Goal: Task Accomplishment & Management: Complete application form

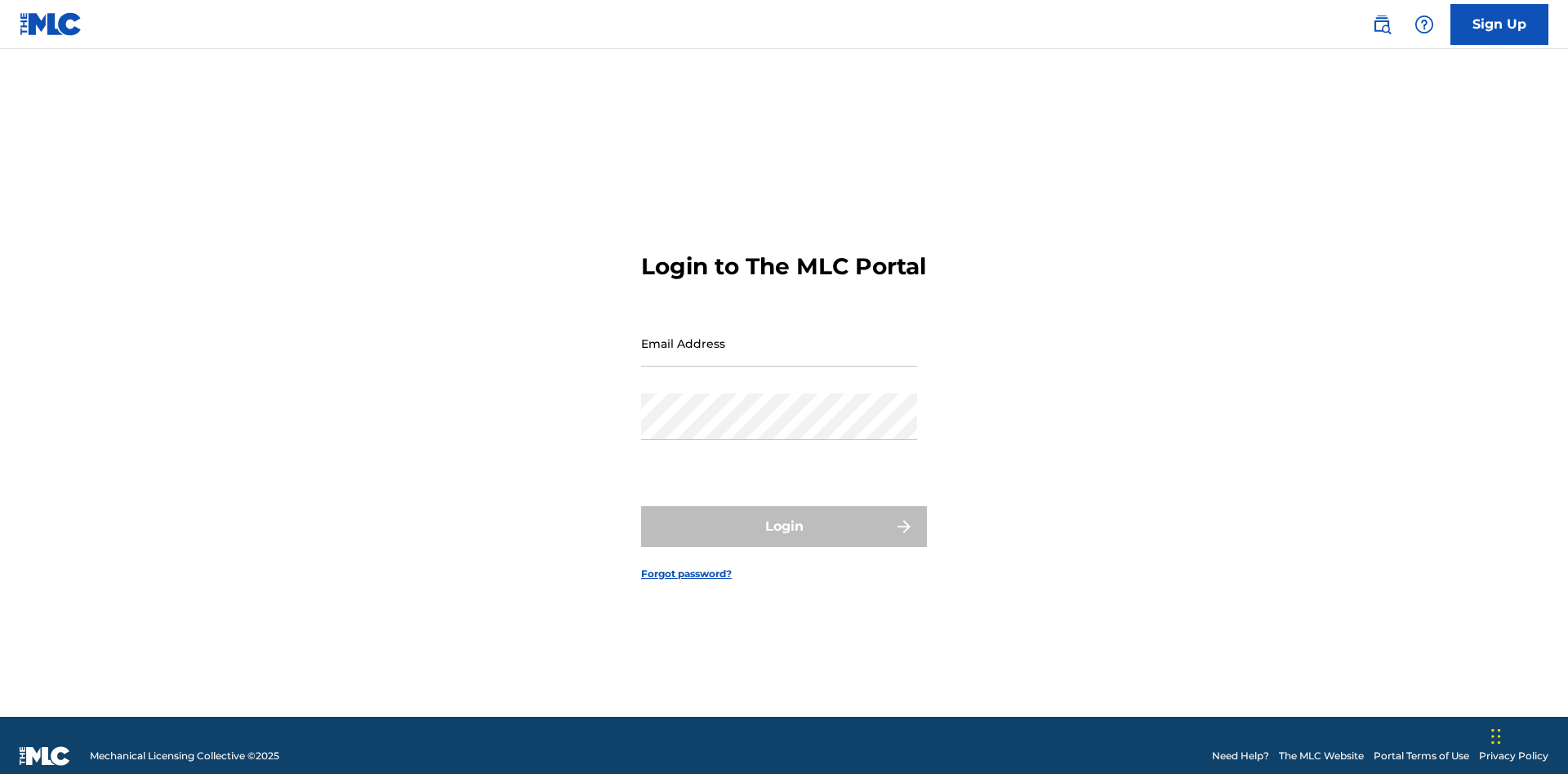
scroll to position [21, 0]
click at [779, 335] on input "Email Address" at bounding box center [779, 343] width 276 height 46
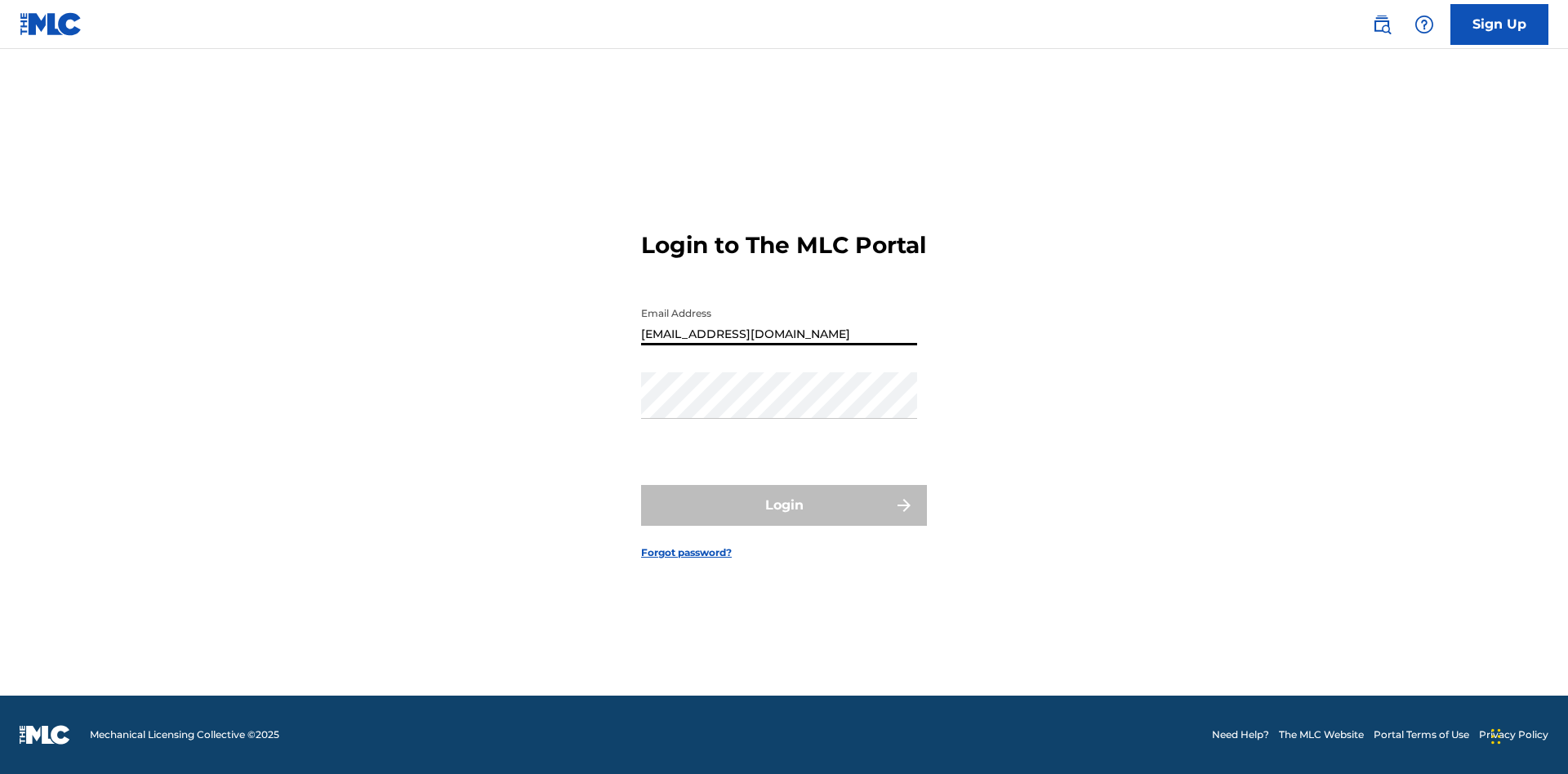
type input "[EMAIL_ADDRESS][DOMAIN_NAME]"
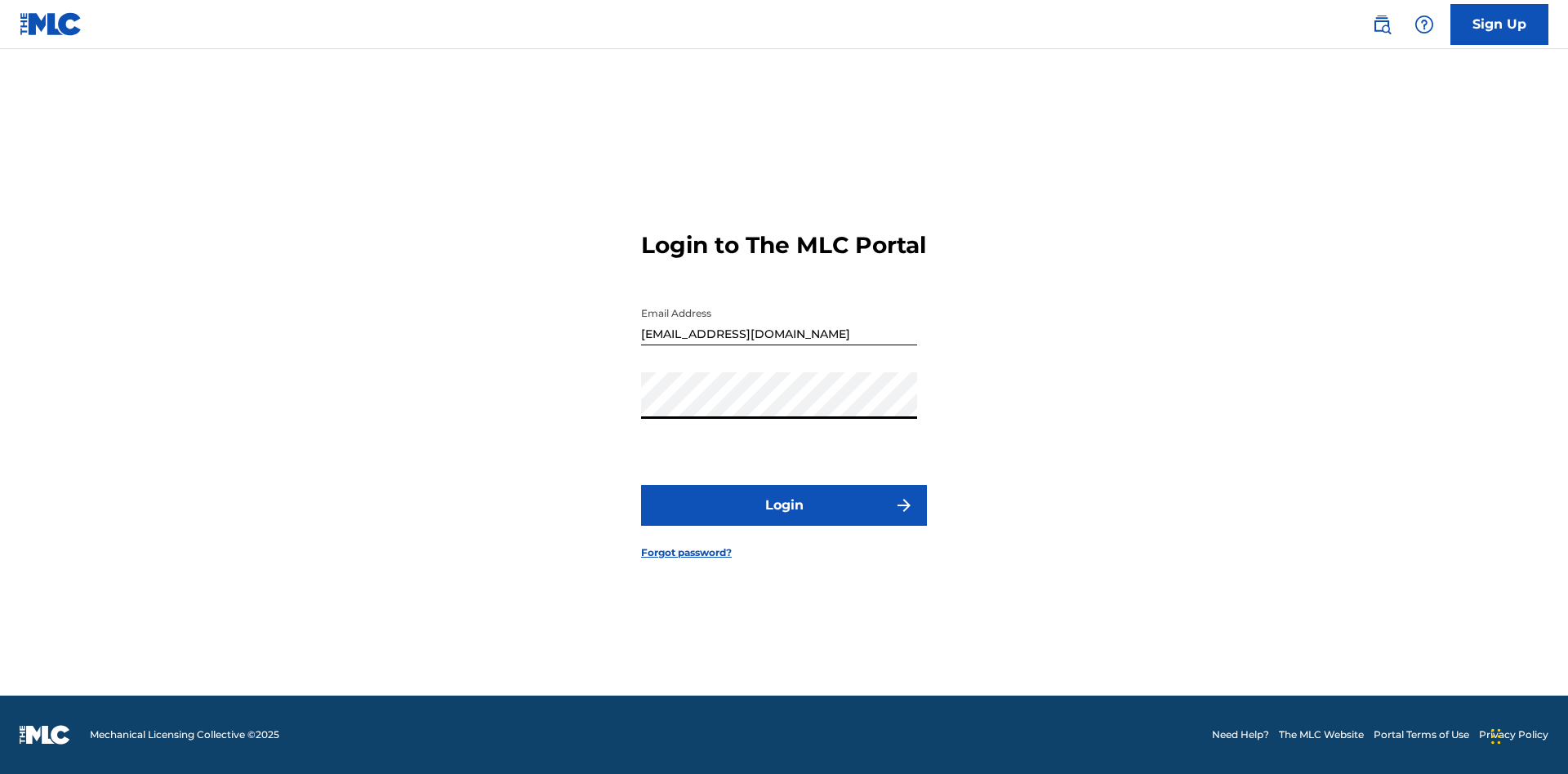
click at [784, 520] on button "Login" at bounding box center [784, 505] width 286 height 41
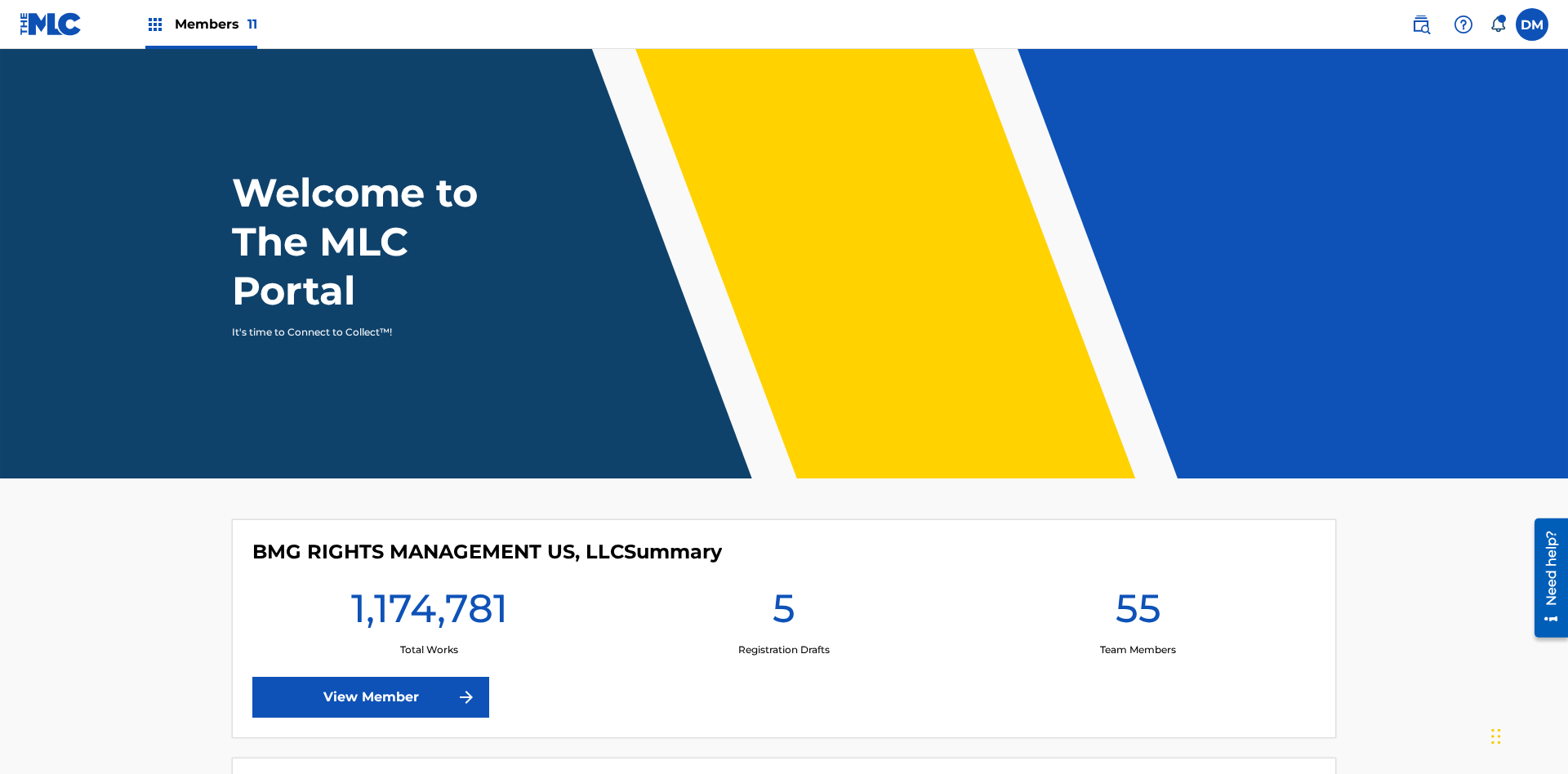
click at [201, 24] on span "Members 11" at bounding box center [216, 24] width 82 height 19
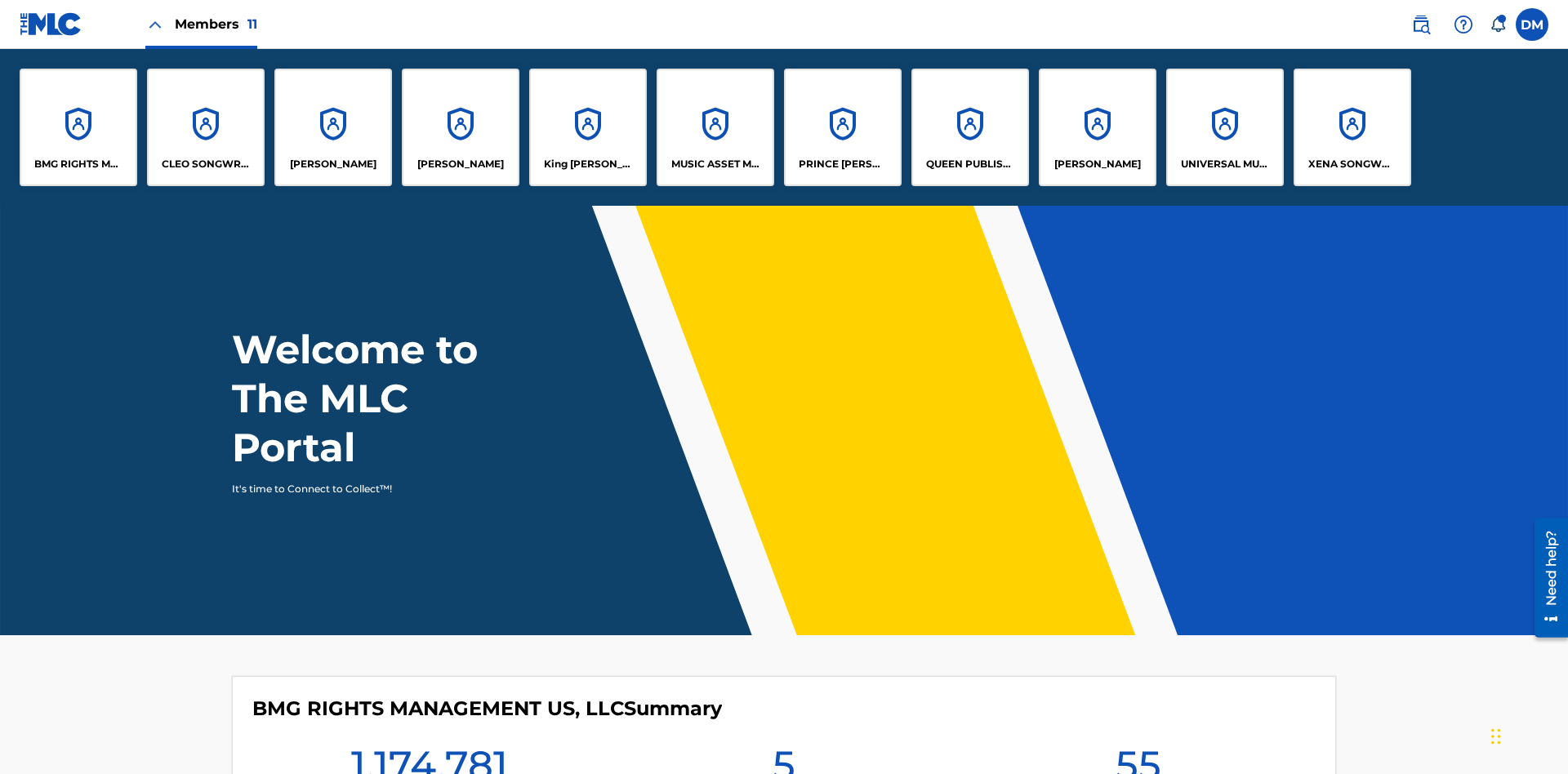
click at [1224, 164] on p "UNIVERSAL MUSIC PUB GROUP" at bounding box center [1225, 164] width 89 height 15
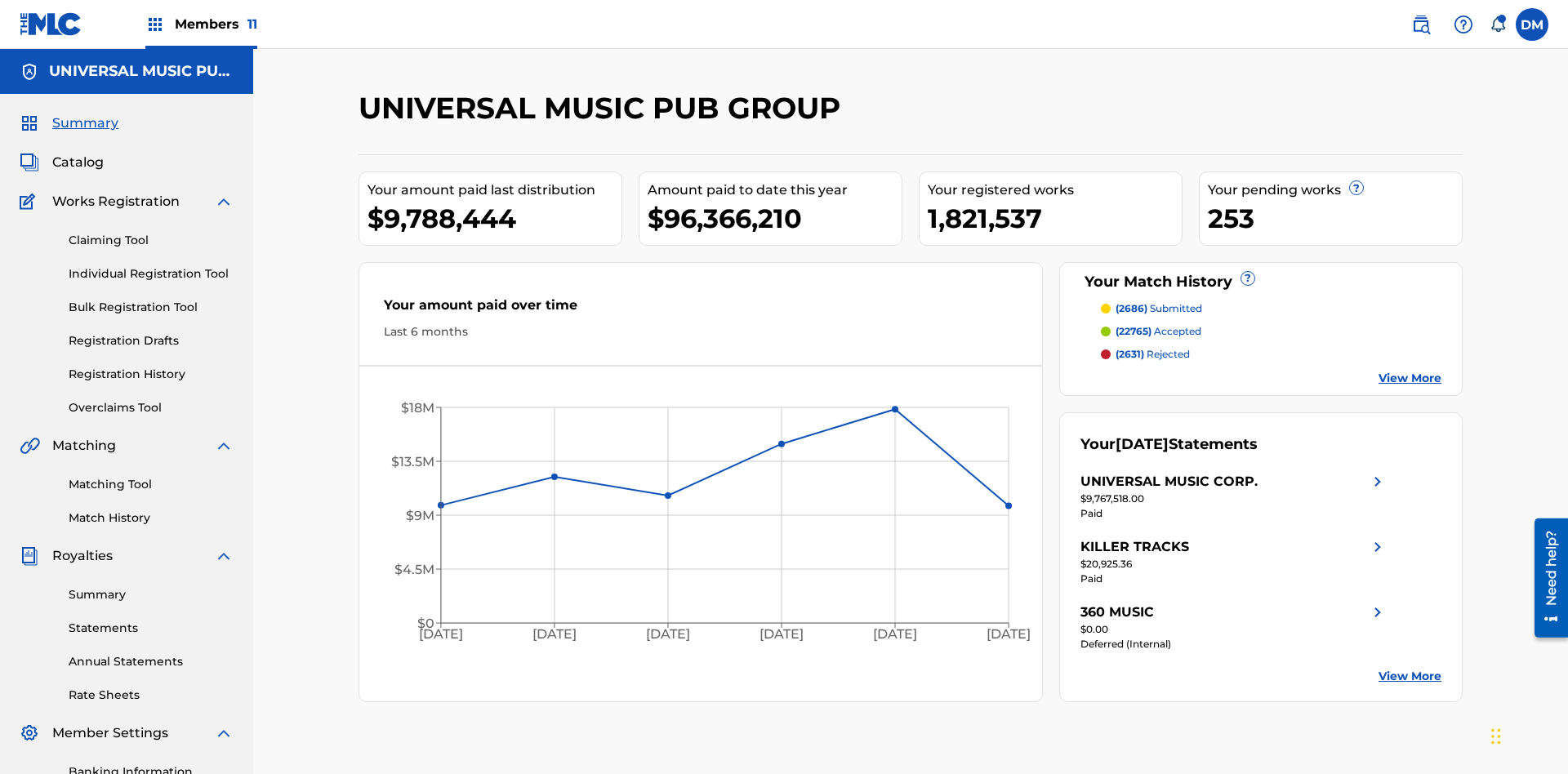
click at [151, 265] on link "Individual Registration Tool" at bounding box center [150, 273] width 165 height 17
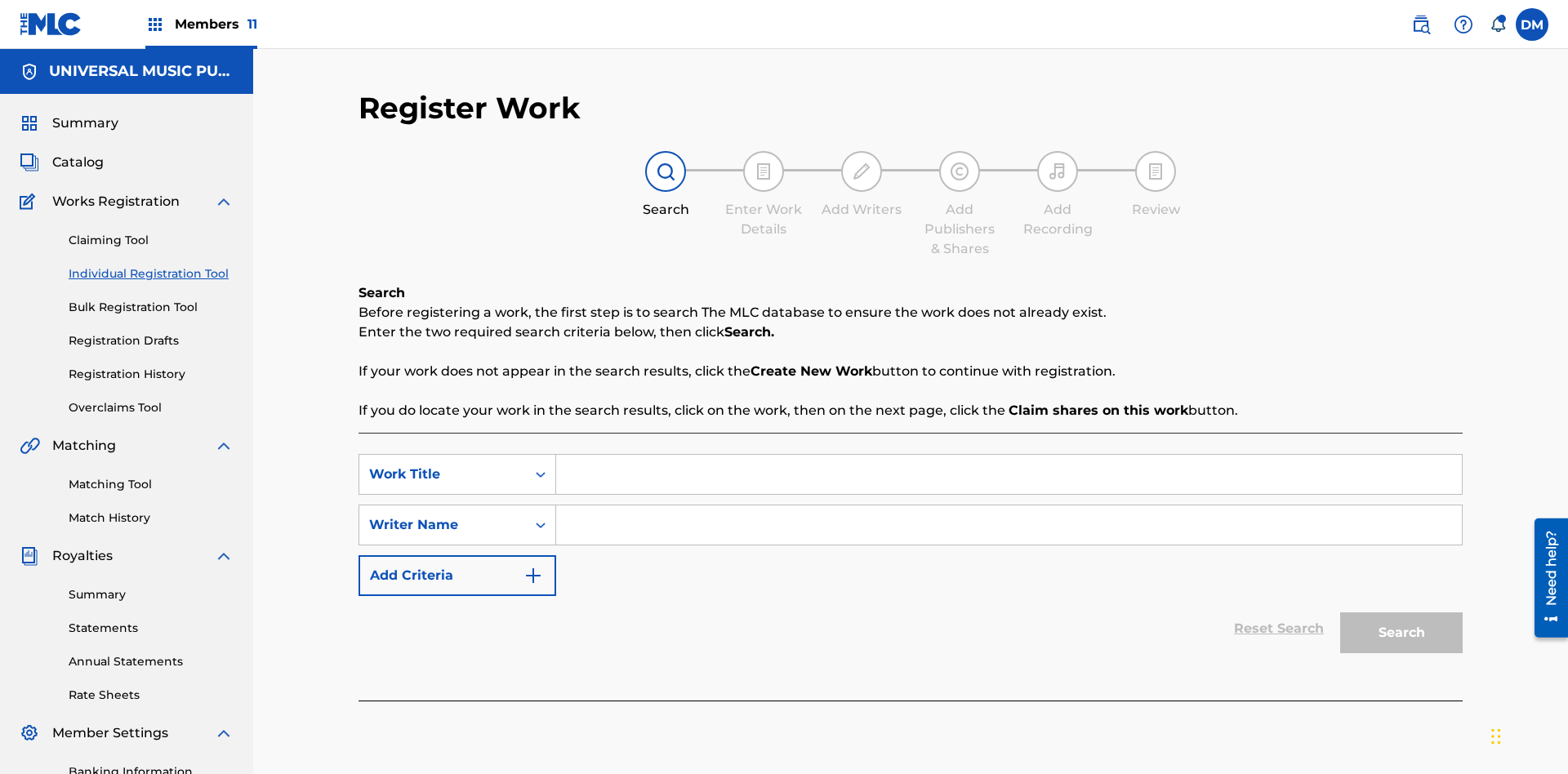
scroll to position [239, 0]
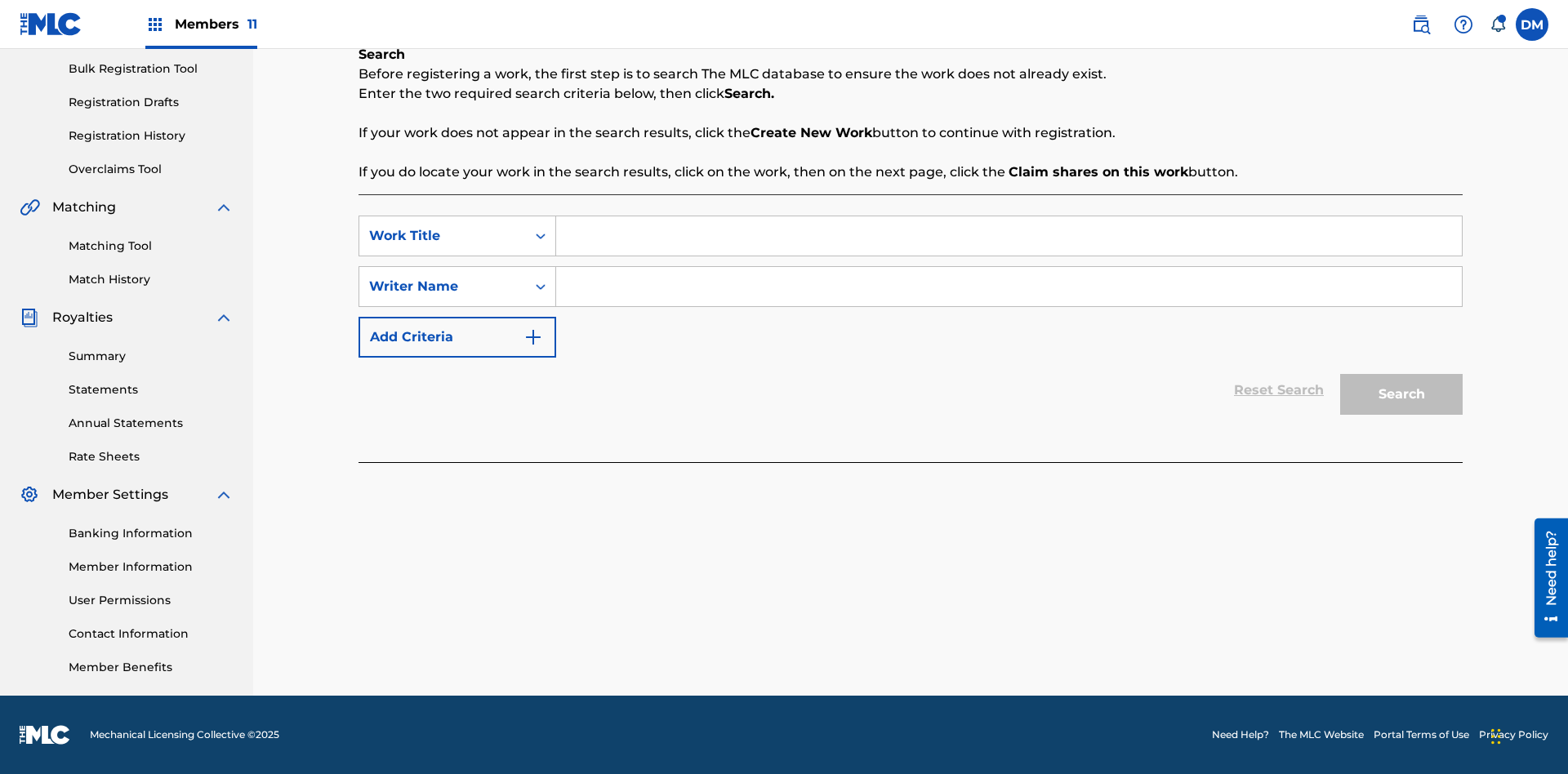
click at [1008, 236] on input "Search Form" at bounding box center [1009, 235] width 906 height 39
type input "Save At Publishers-Link Writers & Publishers Page After Linking Writer"
click at [1008, 286] on input "Search Form" at bounding box center [1009, 286] width 906 height 39
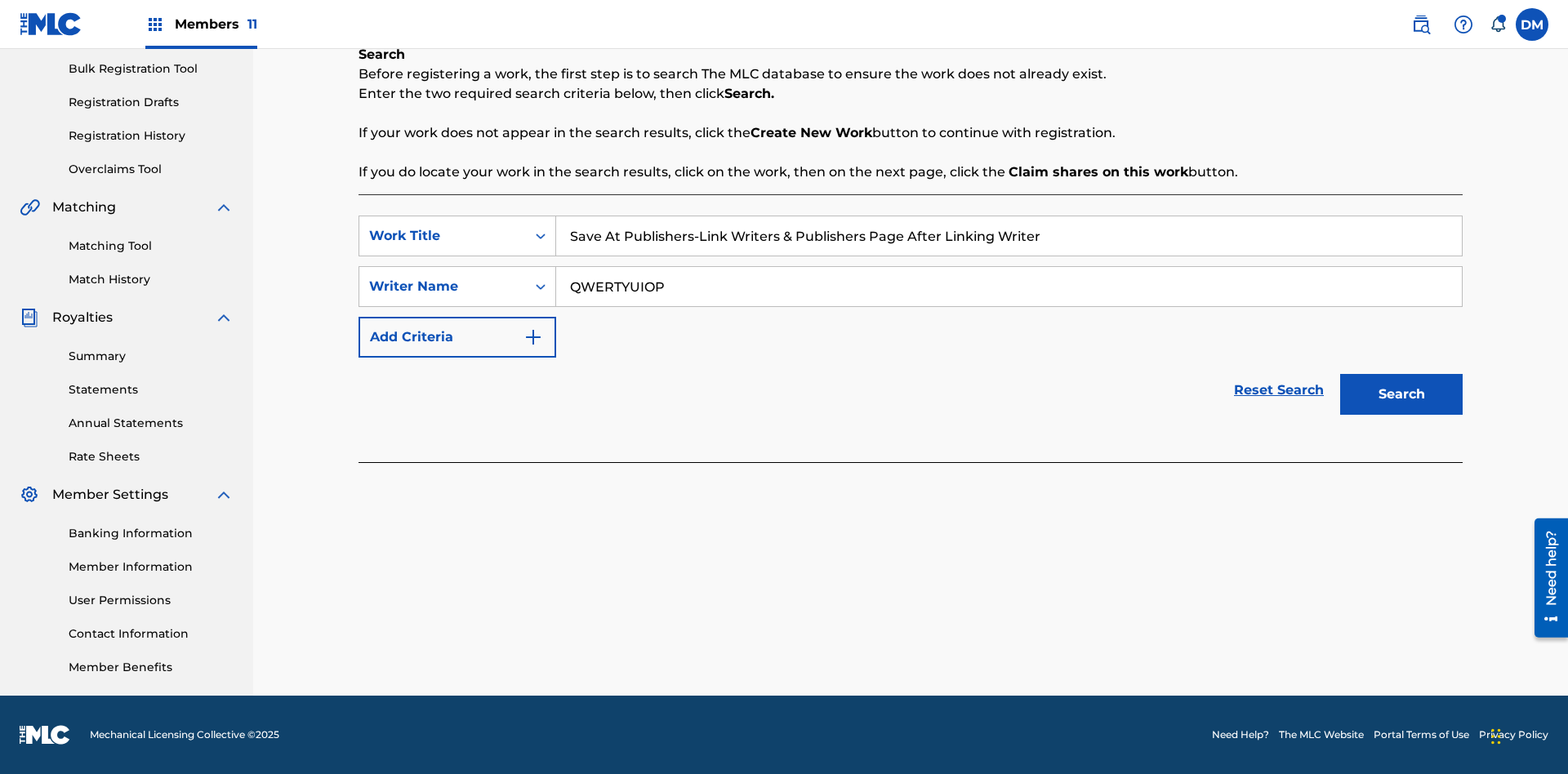
type input "QWERTYUIOP"
click at [1401, 395] on button "Search" at bounding box center [1401, 394] width 122 height 41
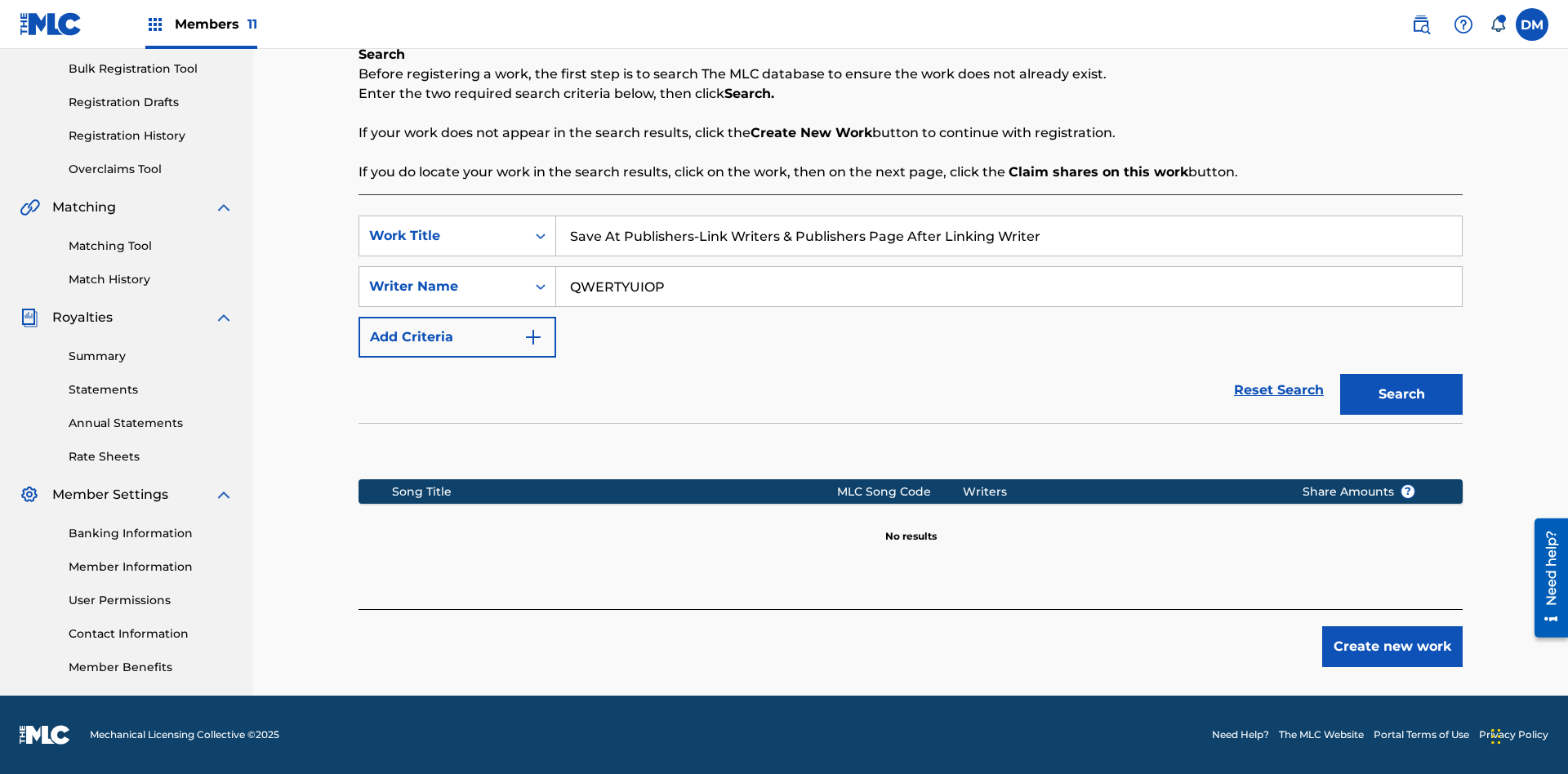
click at [1392, 647] on button "Create new work" at bounding box center [1392, 646] width 140 height 41
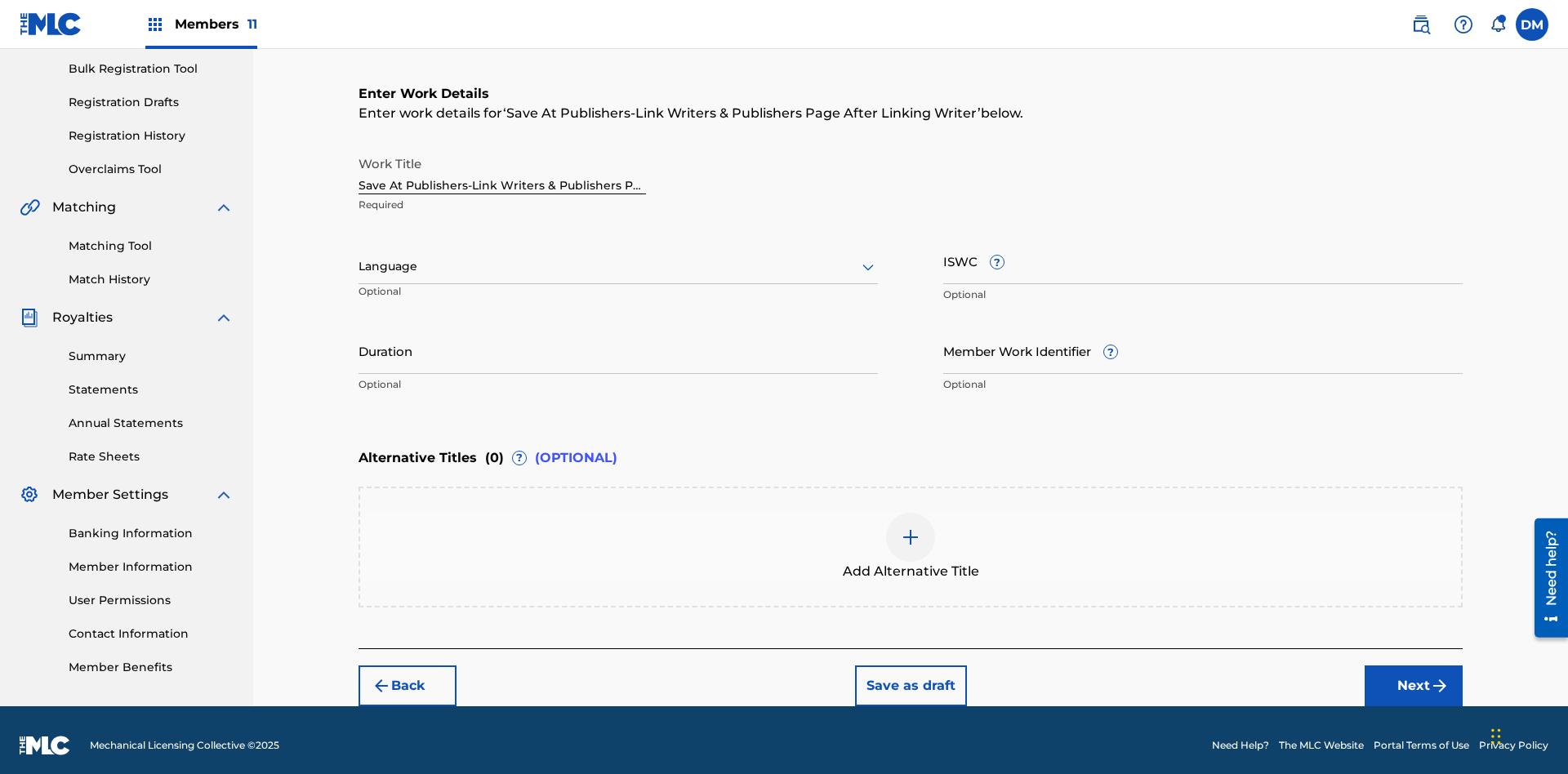
scroll to position [249, 0]
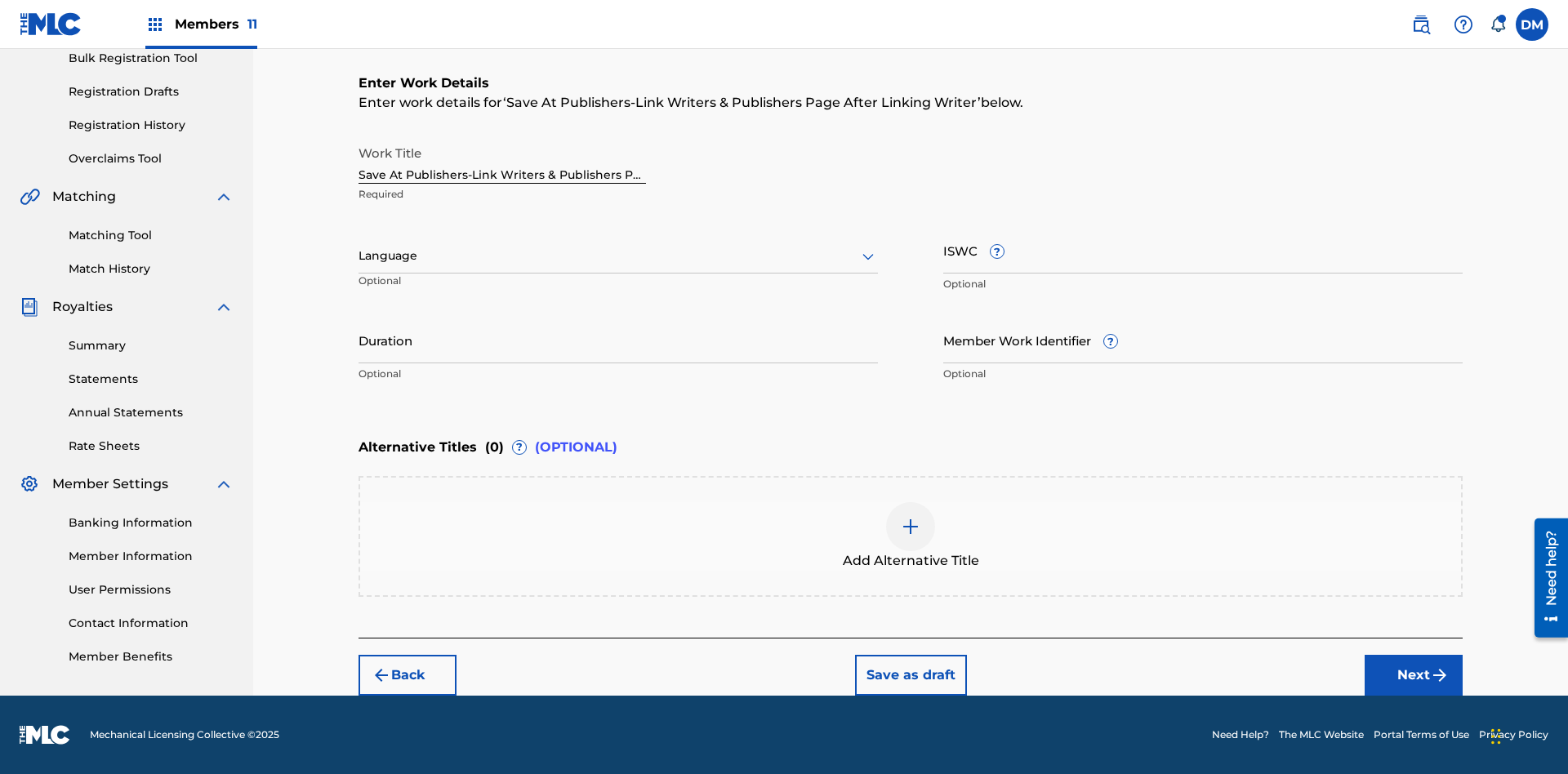
click at [618, 340] on input "Duration" at bounding box center [618, 340] width 520 height 46
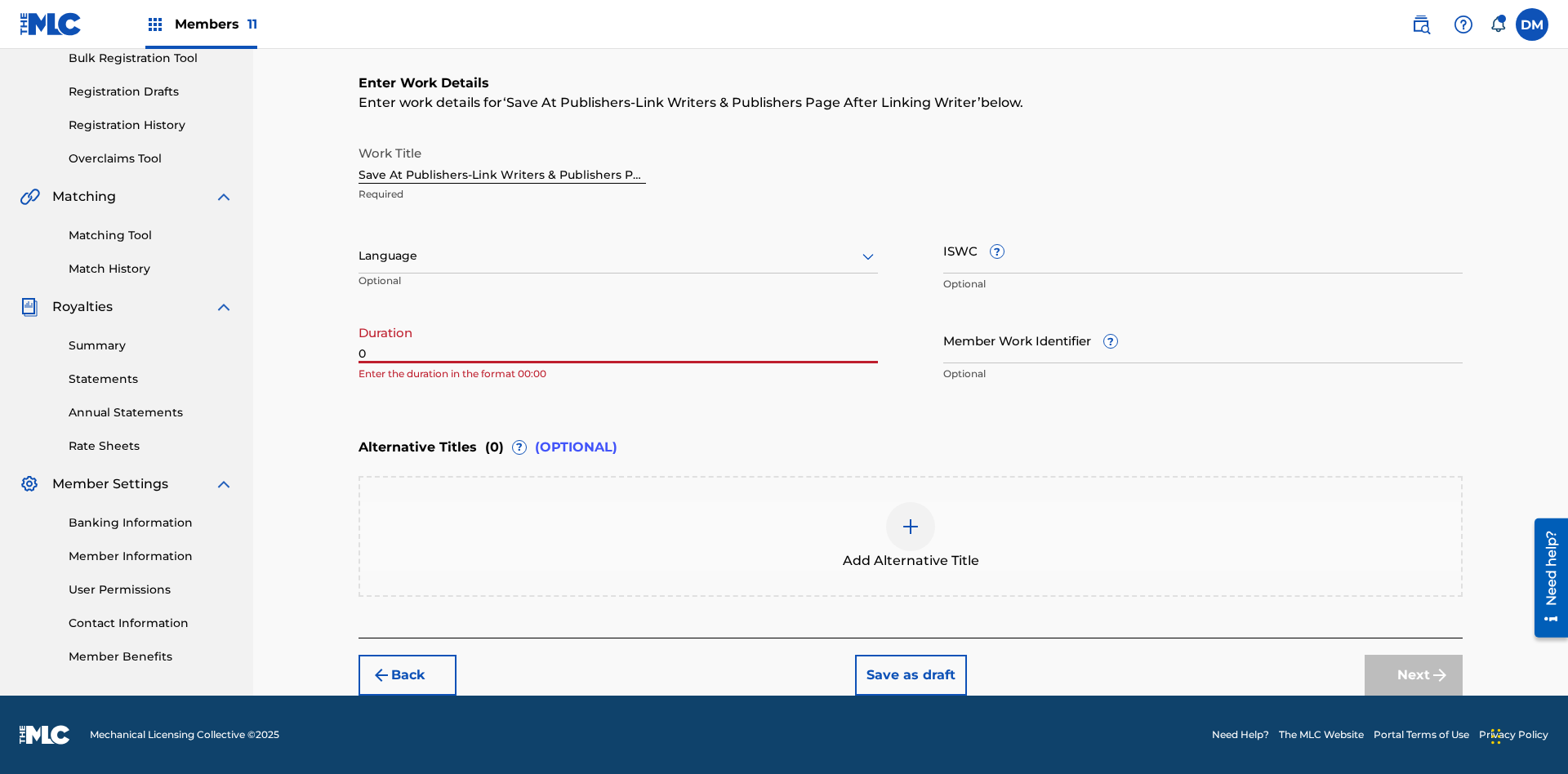
click at [618, 340] on input "0" at bounding box center [618, 340] width 520 height 46
type input "00:00"
click at [868, 256] on icon at bounding box center [869, 257] width 20 height 20
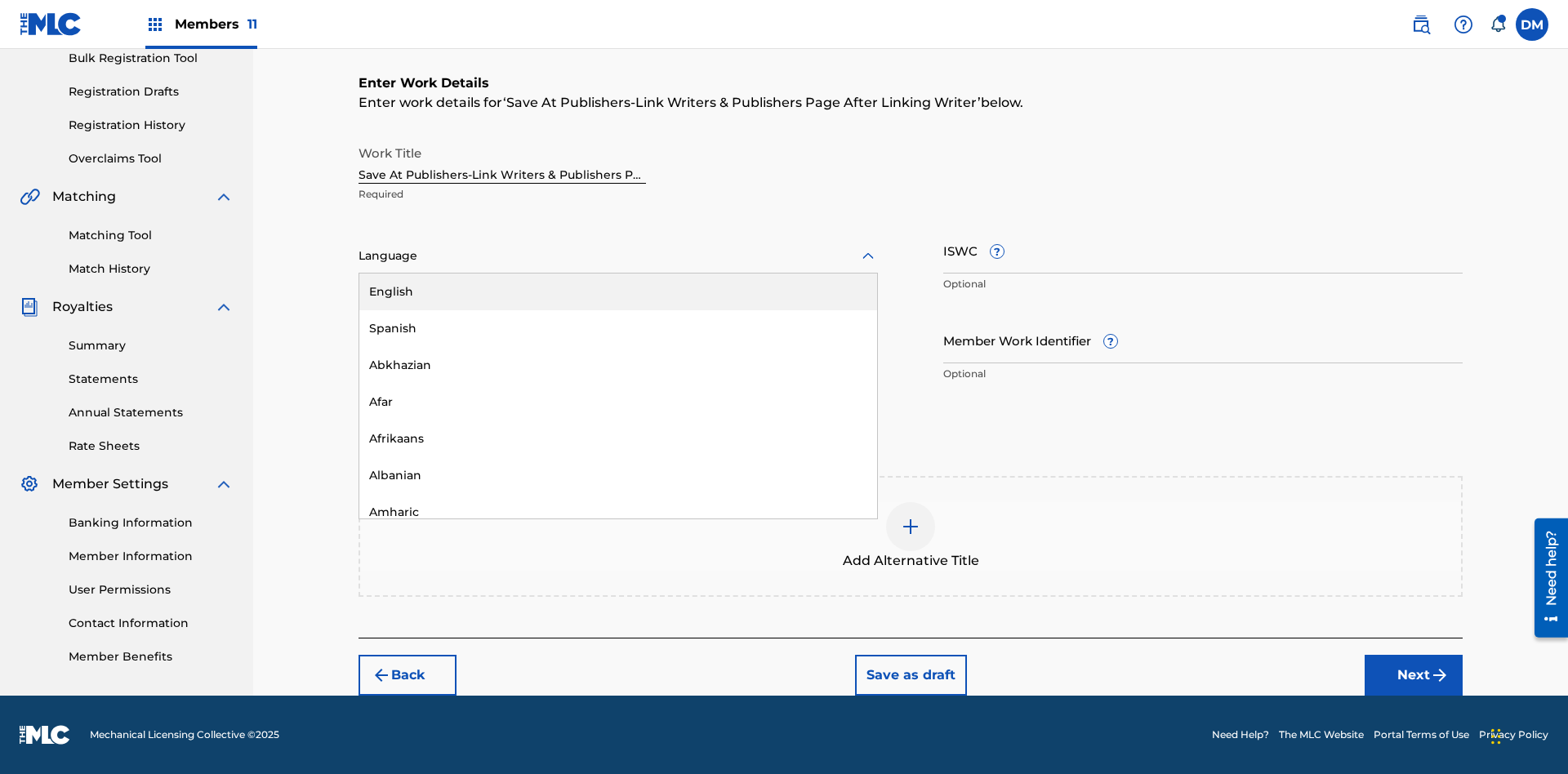
click at [618, 402] on div "Afar" at bounding box center [618, 402] width 518 height 36
click at [1203, 340] on input "Member Work Identifier ?" at bounding box center [1203, 340] width 520 height 46
type input "[PHONE_NUMBER]"
click at [1203, 250] on input "ISWC ?" at bounding box center [1203, 250] width 520 height 46
type input "T-123.456.789-4"
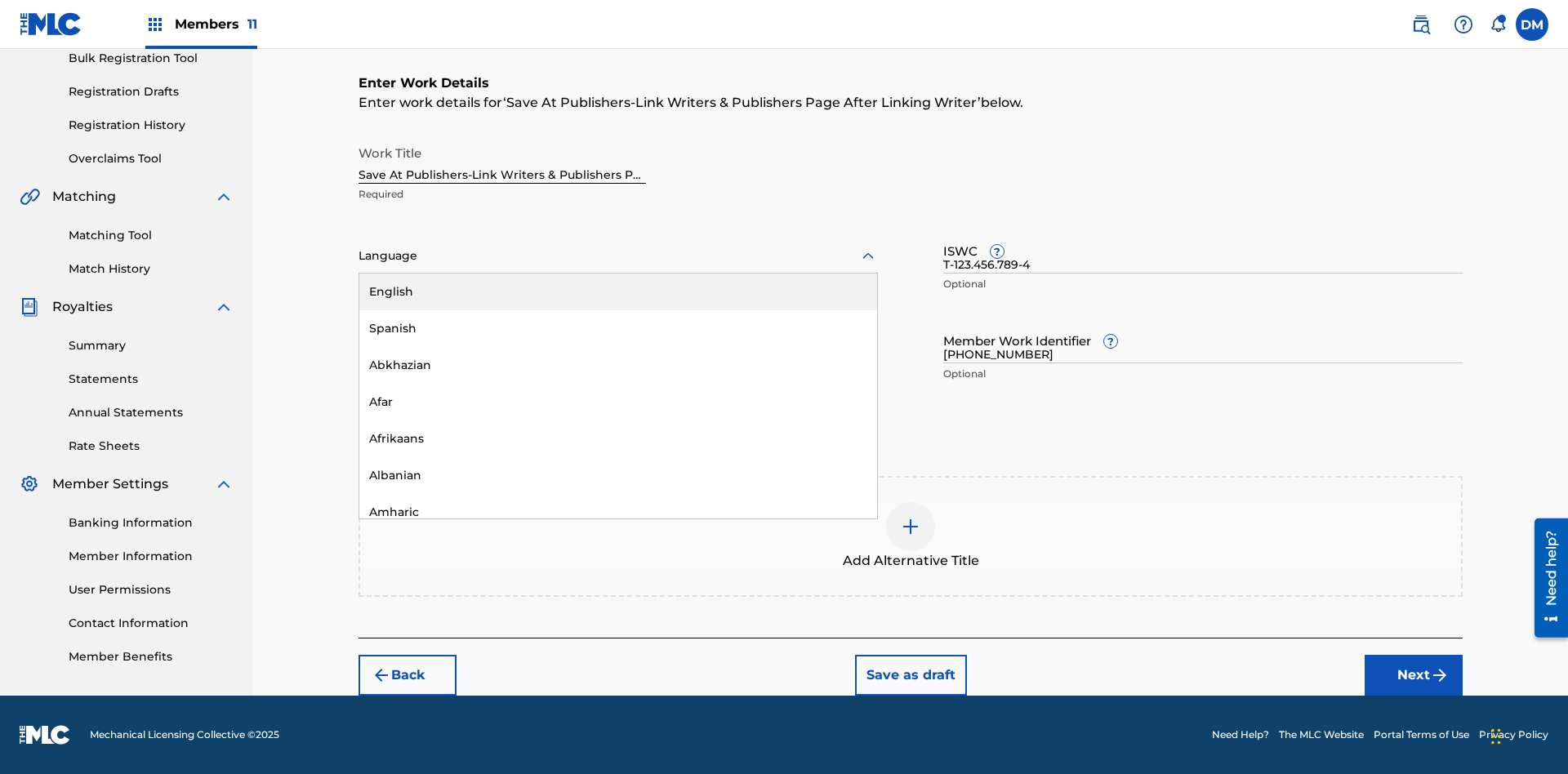
click at [911, 536] on img at bounding box center [911, 527] width 20 height 20
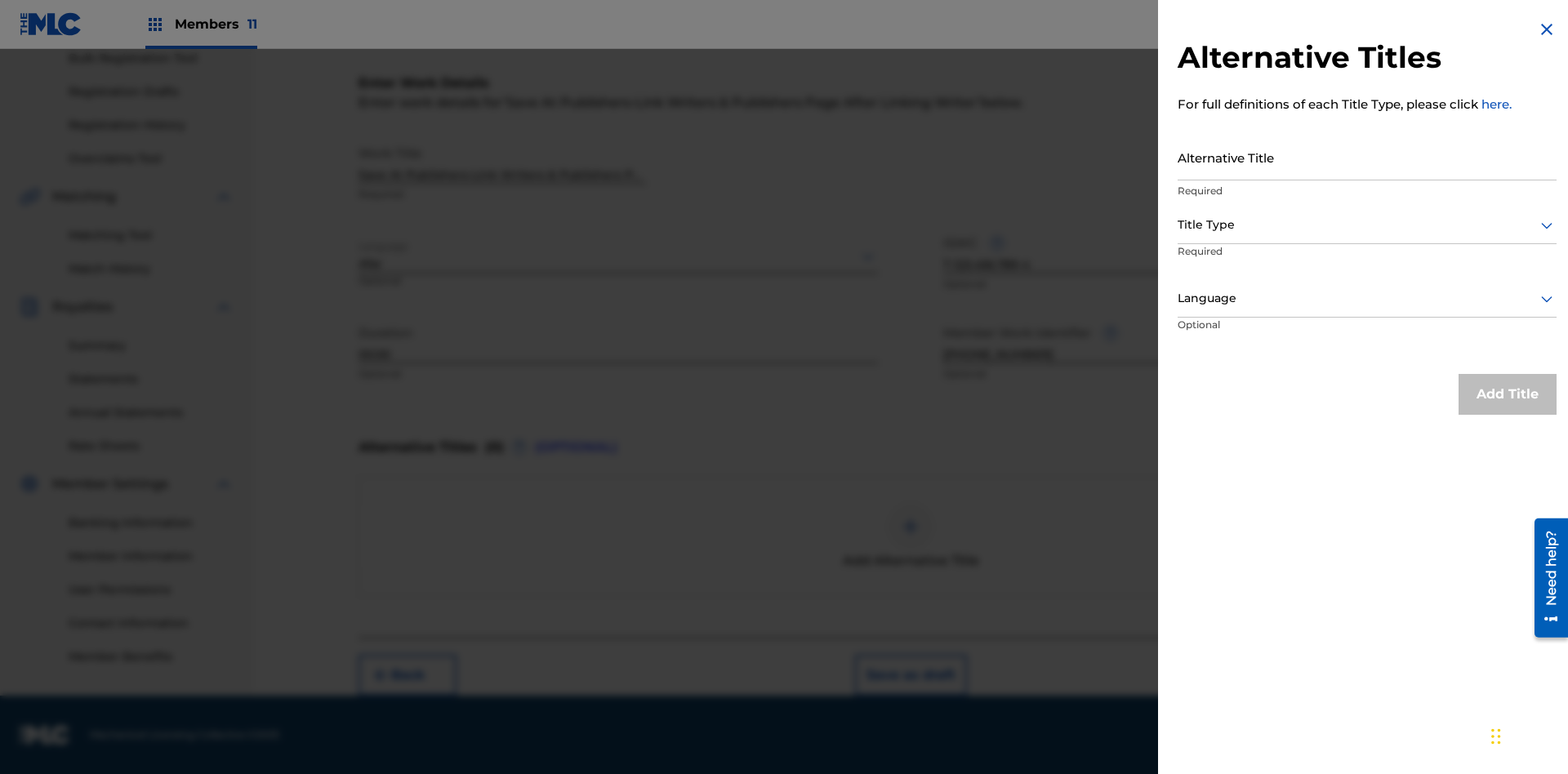
click at [1367, 157] on input "Alternative Title" at bounding box center [1367, 157] width 379 height 46
click at [1367, 224] on div at bounding box center [1367, 225] width 379 height 20
click at [1367, 298] on div at bounding box center [1367, 298] width 379 height 20
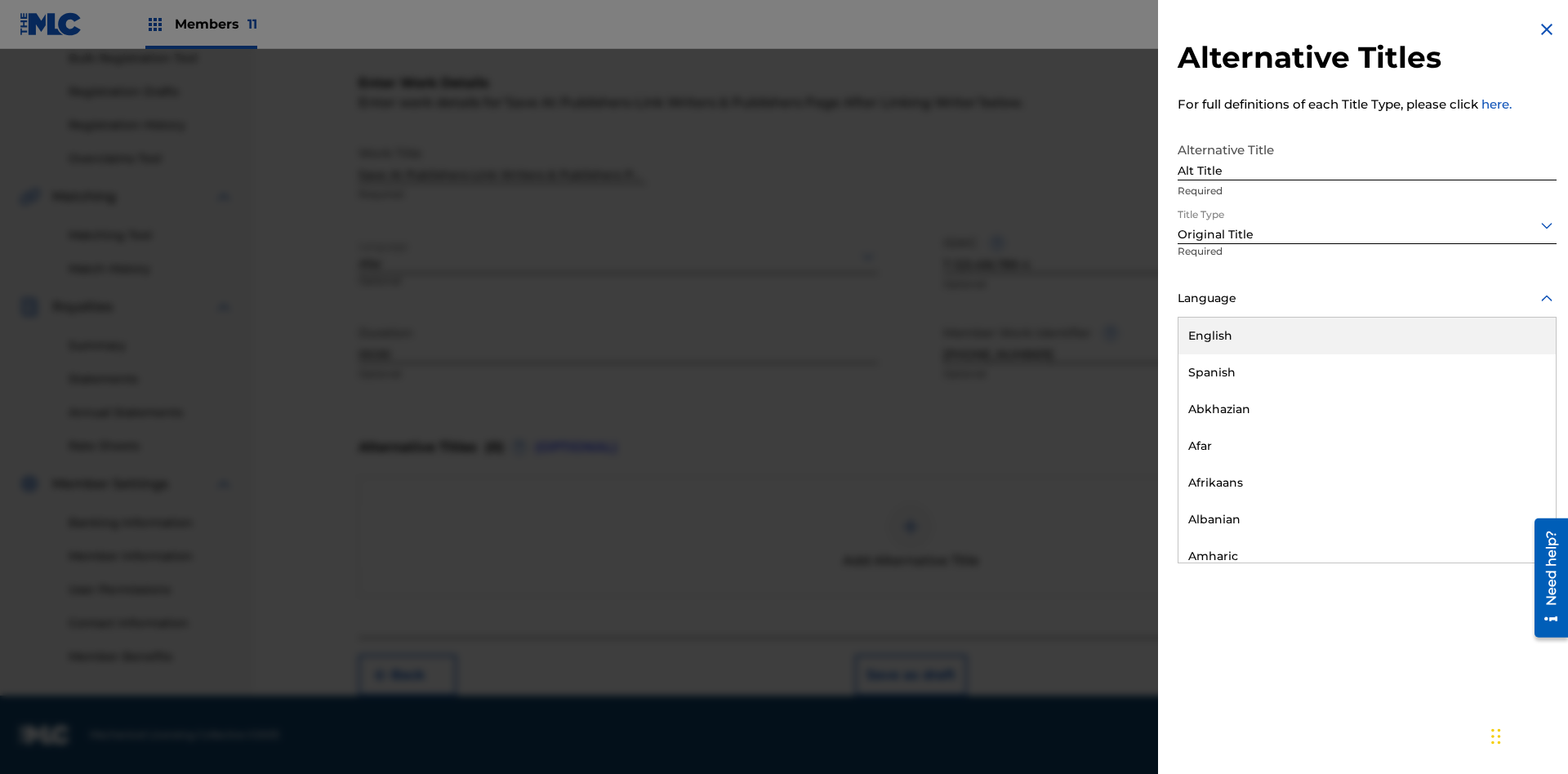
click at [1508, 394] on button "Add Title" at bounding box center [1508, 394] width 98 height 41
click at [1414, 676] on button "Next" at bounding box center [1414, 675] width 98 height 41
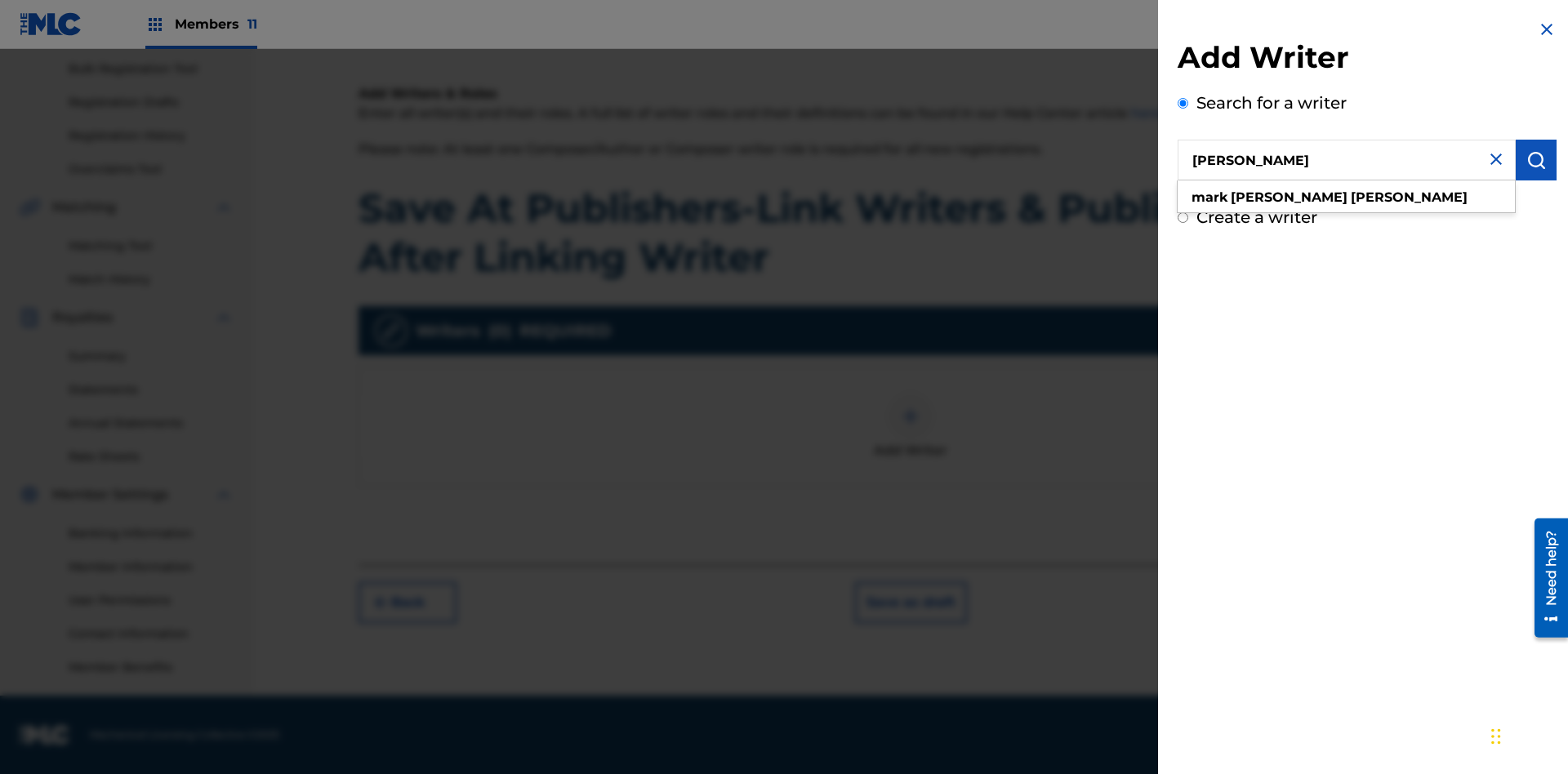
type input "[PERSON_NAME]"
click at [1536, 160] on img "submit" at bounding box center [1536, 160] width 20 height 20
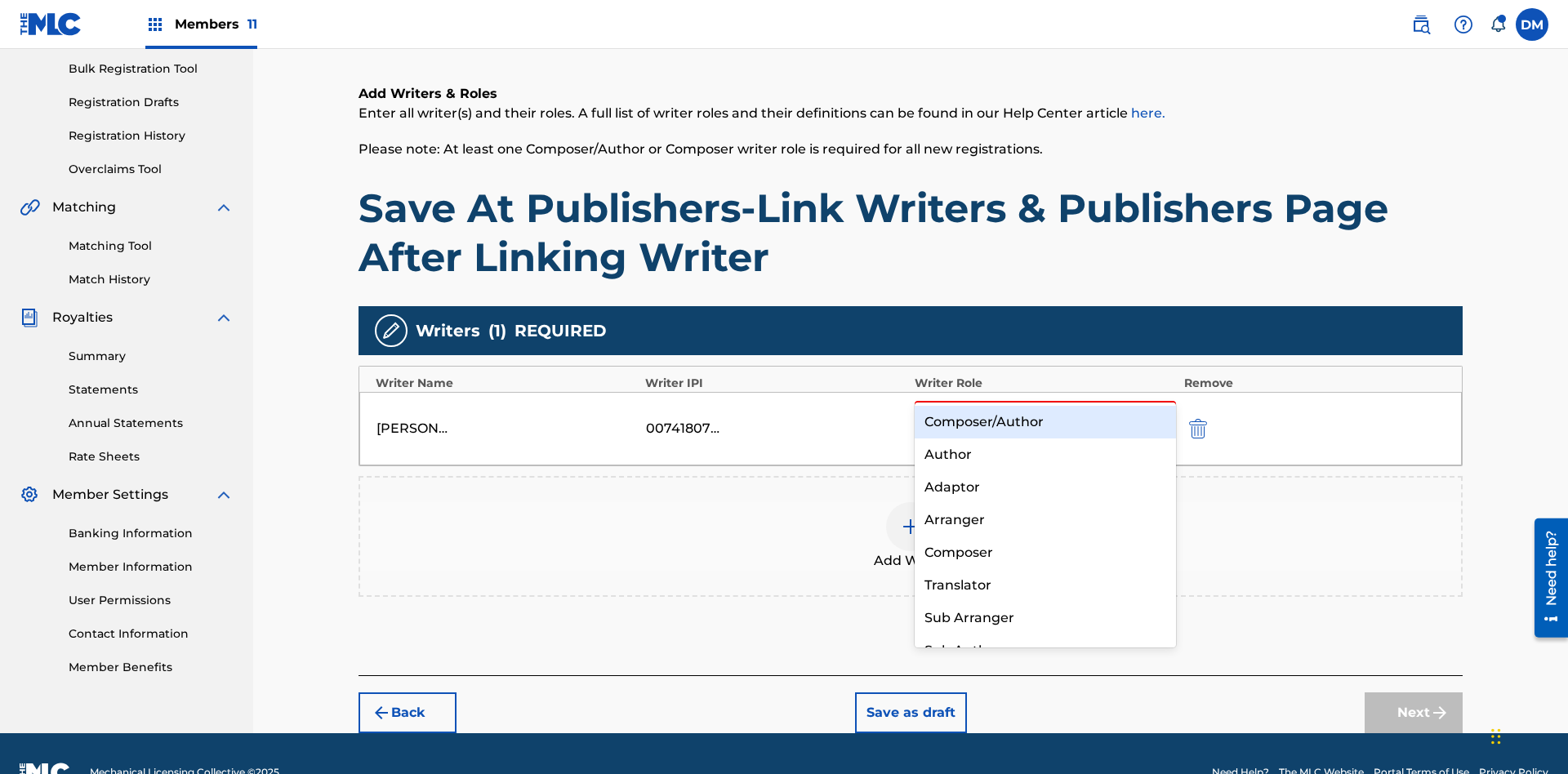
click at [1045, 552] on div "Composer" at bounding box center [1045, 553] width 262 height 33
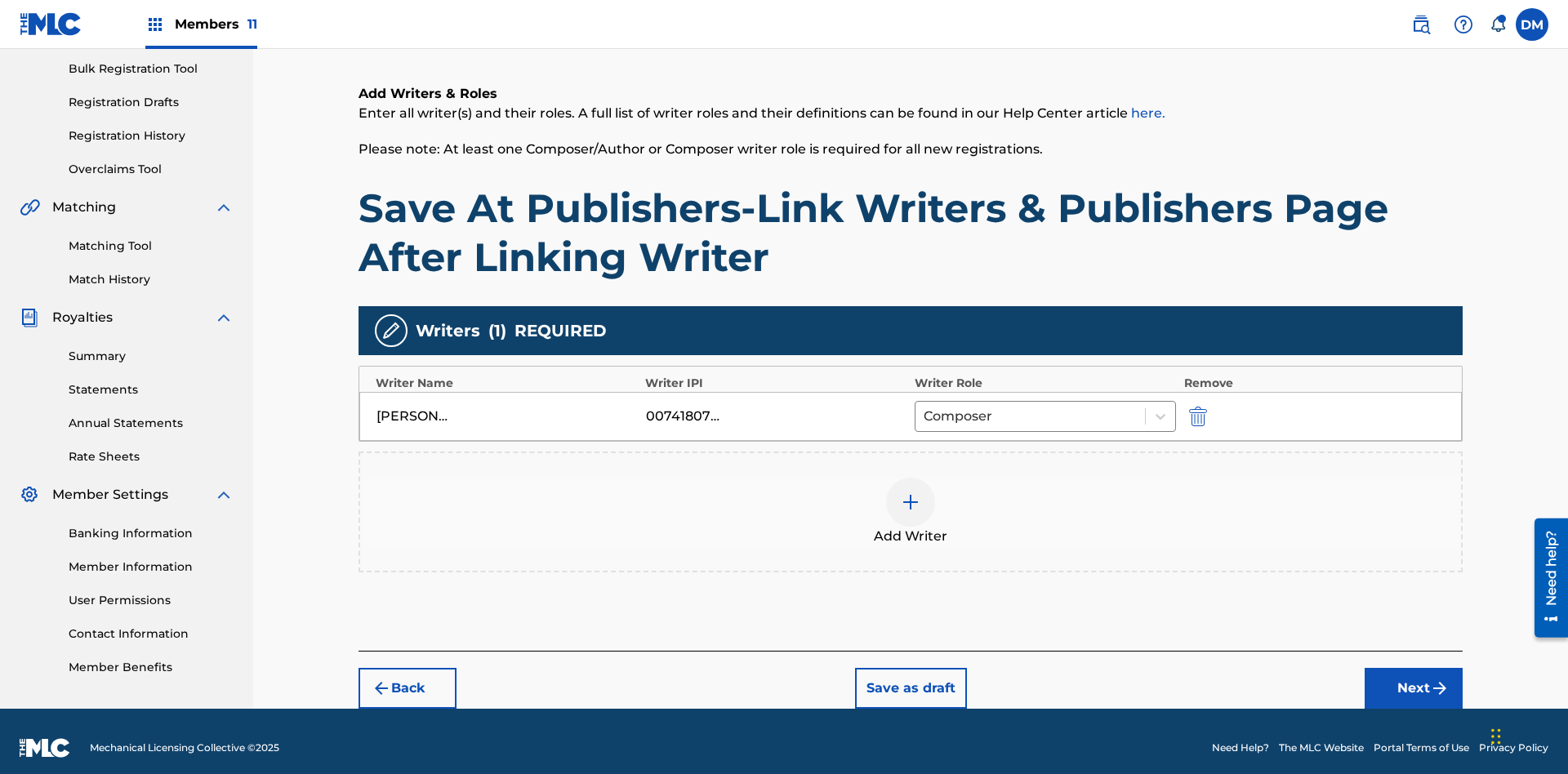
click at [1414, 676] on button "Next" at bounding box center [1414, 688] width 98 height 41
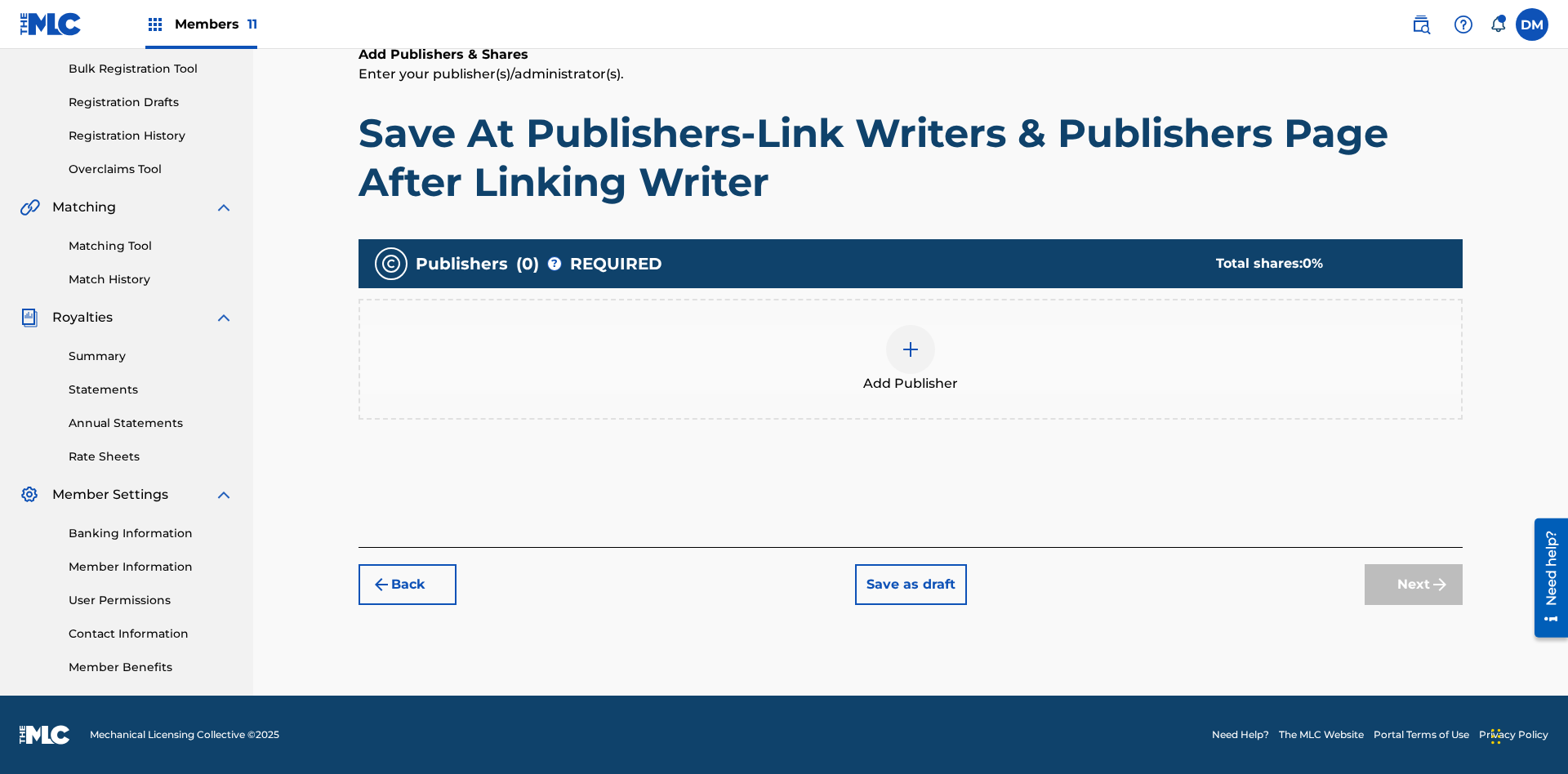
click at [911, 349] on img at bounding box center [911, 350] width 20 height 20
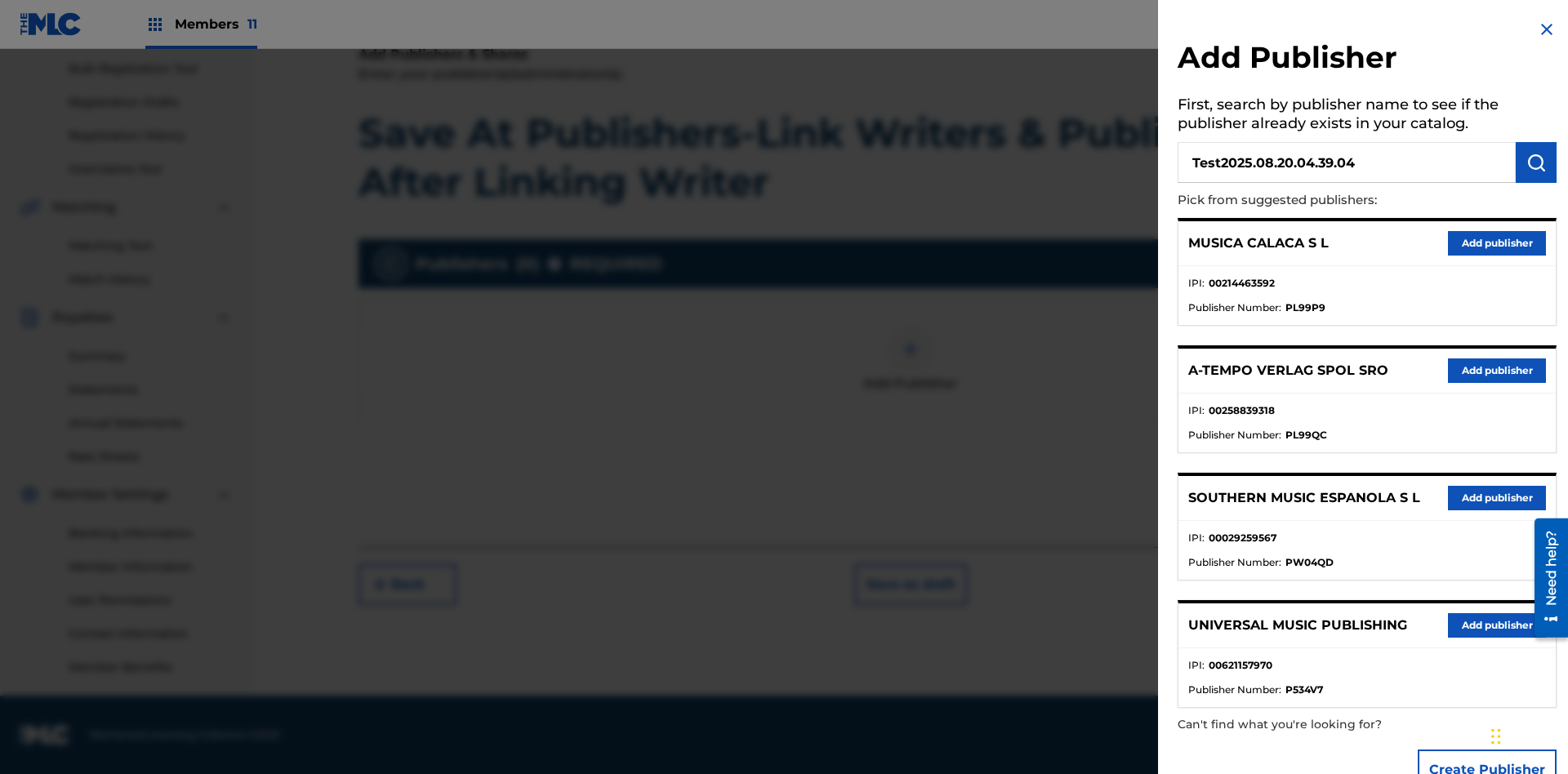
type input "Test2025.08.20.04.39.04"
click at [1536, 162] on img "submit" at bounding box center [1536, 163] width 20 height 20
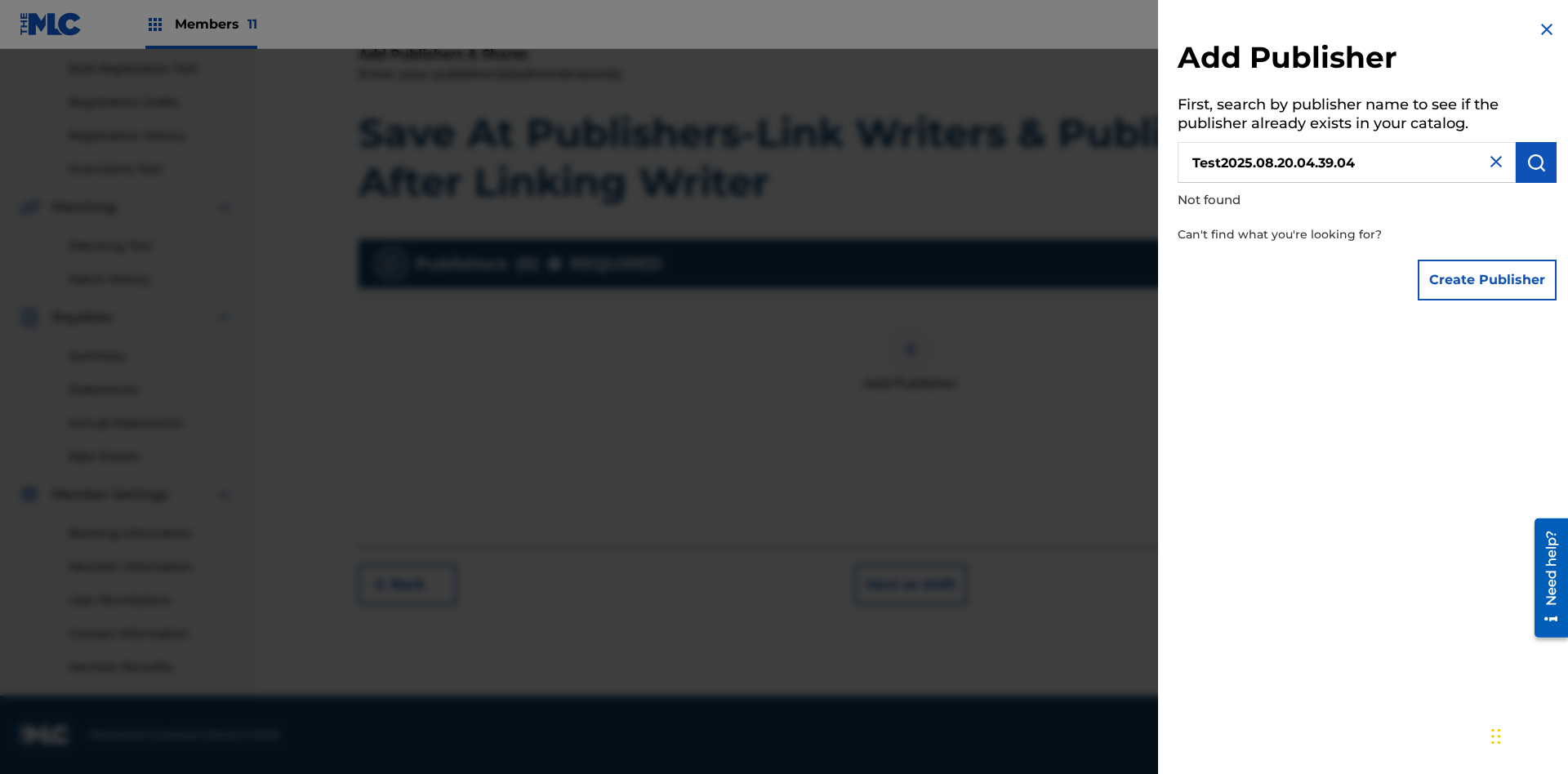
click at [1488, 279] on button "Create Publisher" at bounding box center [1487, 280] width 139 height 41
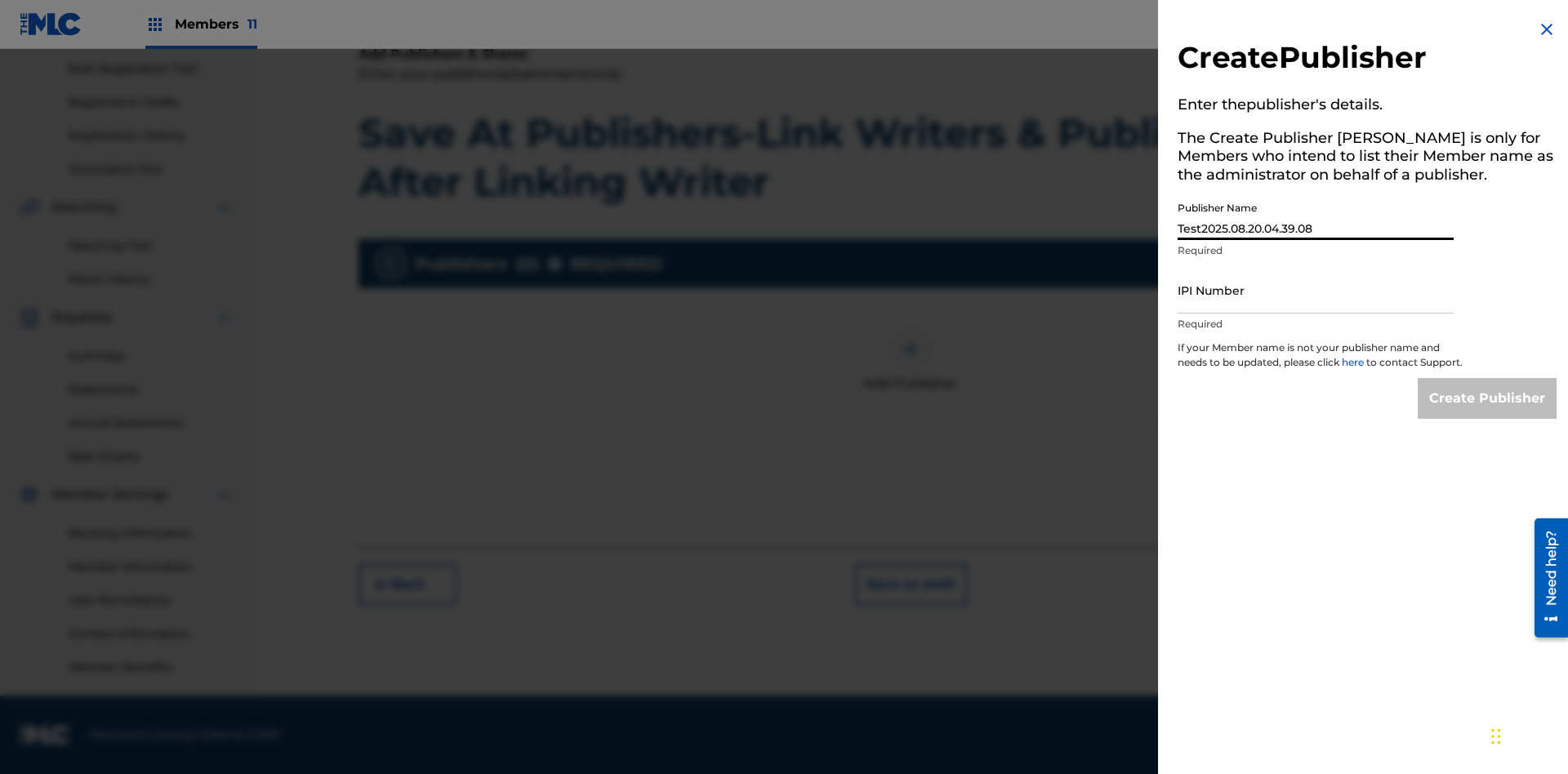
click at [1315, 290] on input "IPI Number" at bounding box center [1315, 290] width 276 height 46
click at [1488, 413] on input "Create Publisher" at bounding box center [1487, 398] width 139 height 41
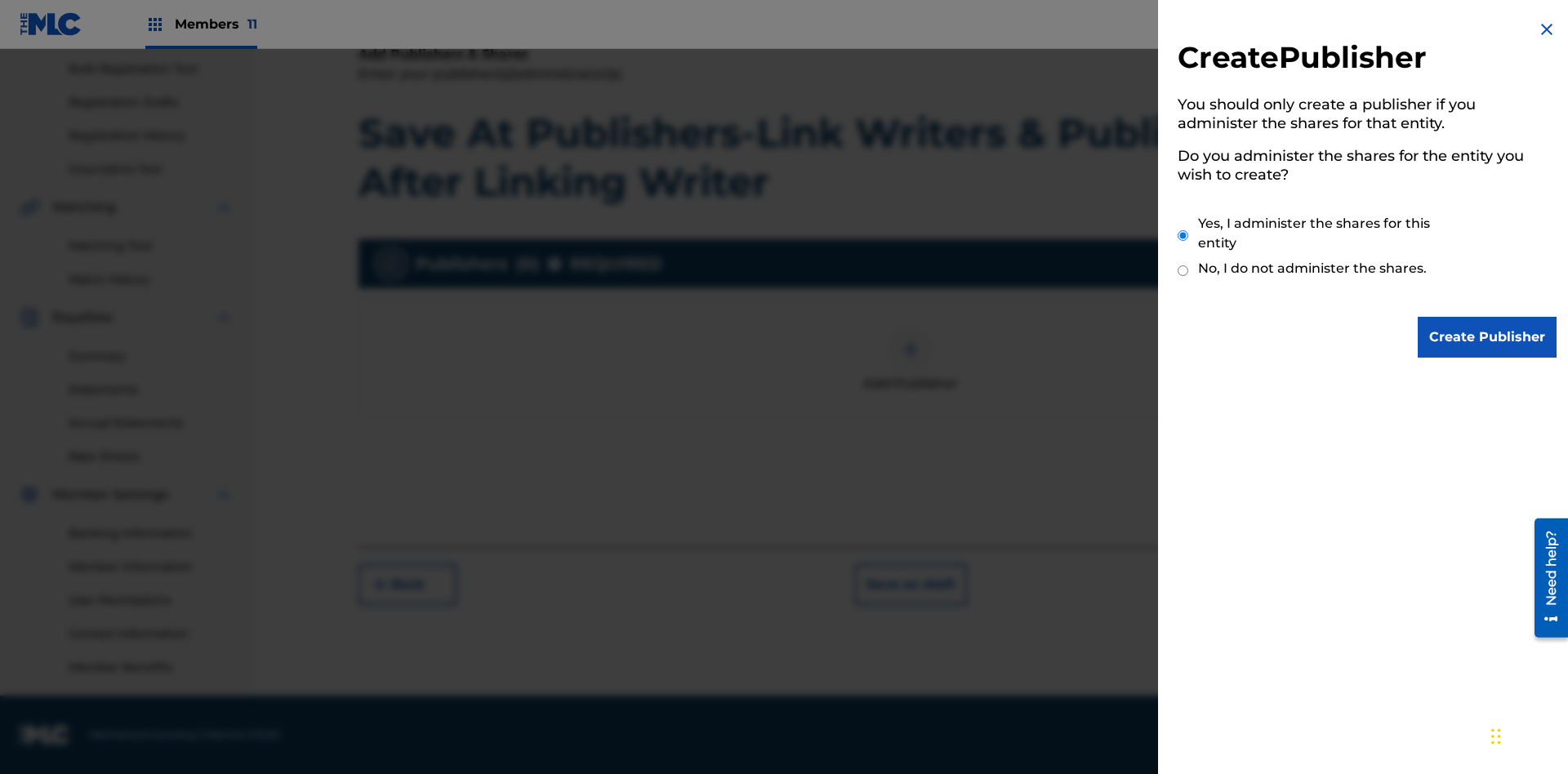
click at [1183, 235] on input "Yes, I administer the shares for this entity" at bounding box center [1183, 235] width 11 height 36
click at [1488, 337] on input "Create Publisher" at bounding box center [1487, 337] width 139 height 41
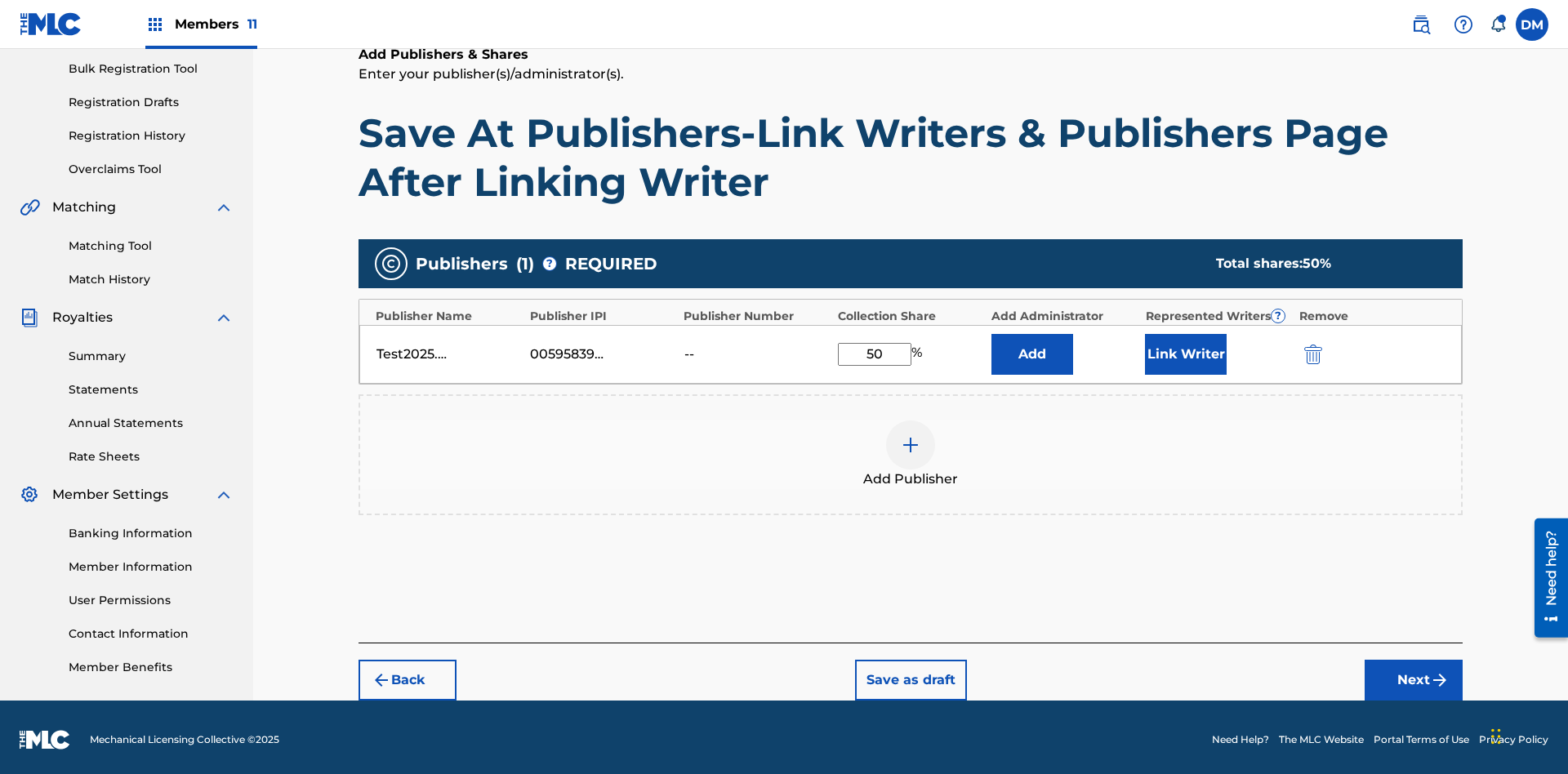
type input "50"
click at [1186, 349] on button "Link Writer" at bounding box center [1186, 354] width 82 height 41
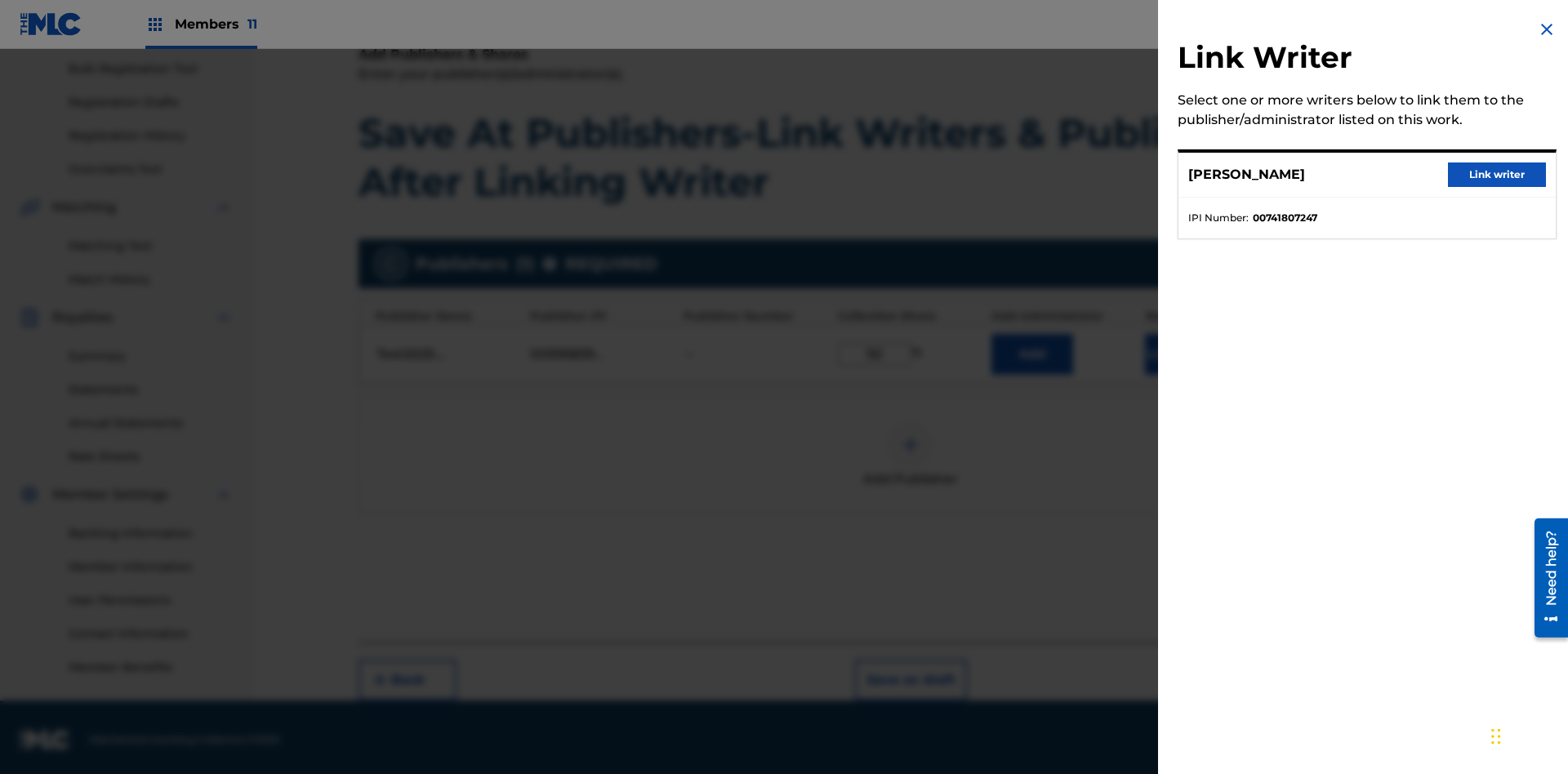
click at [1497, 175] on button "Link writer" at bounding box center [1497, 174] width 98 height 25
click at [1186, 349] on button "Link Writer" at bounding box center [1186, 354] width 82 height 41
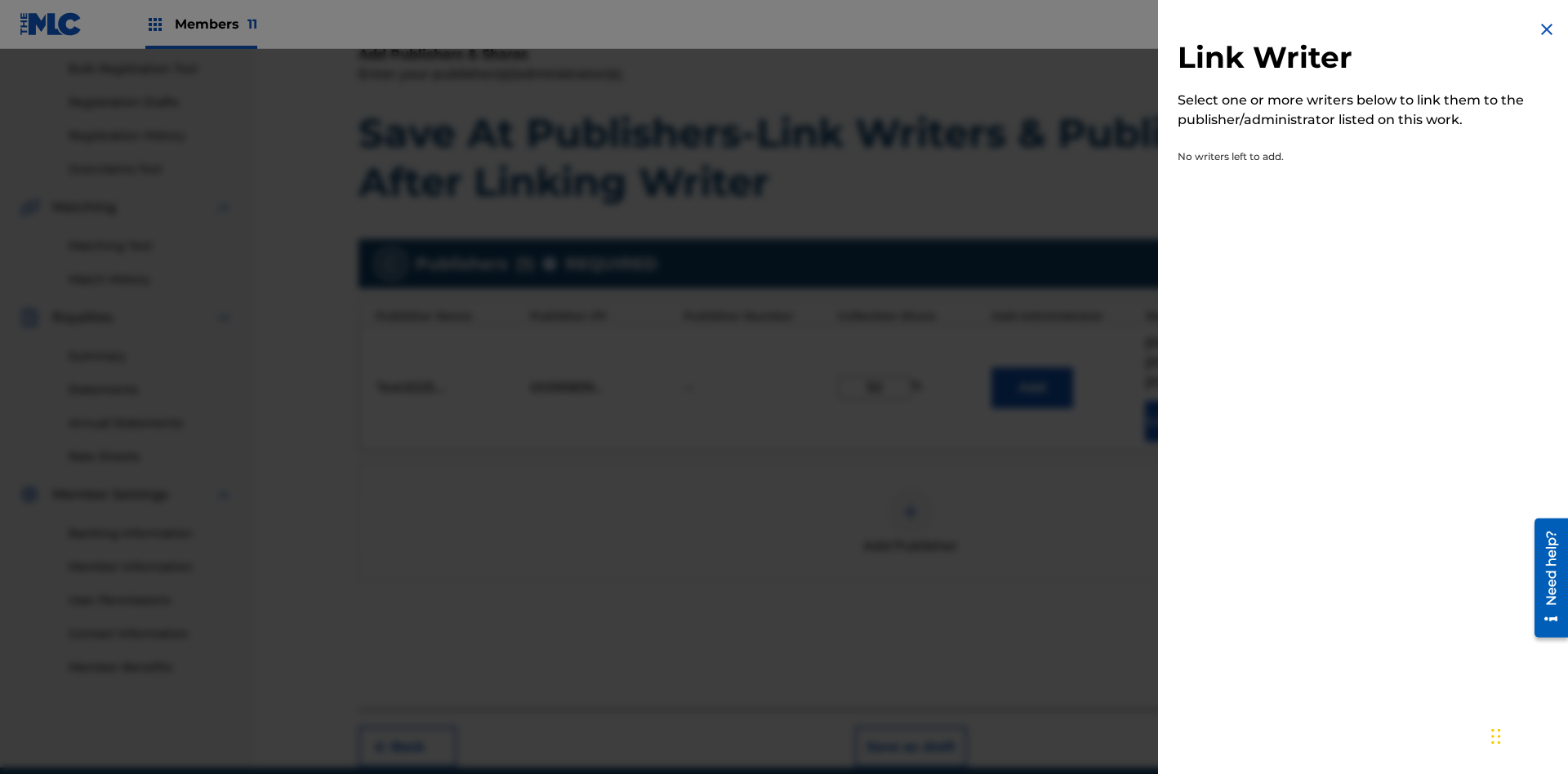
click at [1547, 29] on img at bounding box center [1547, 30] width 20 height 20
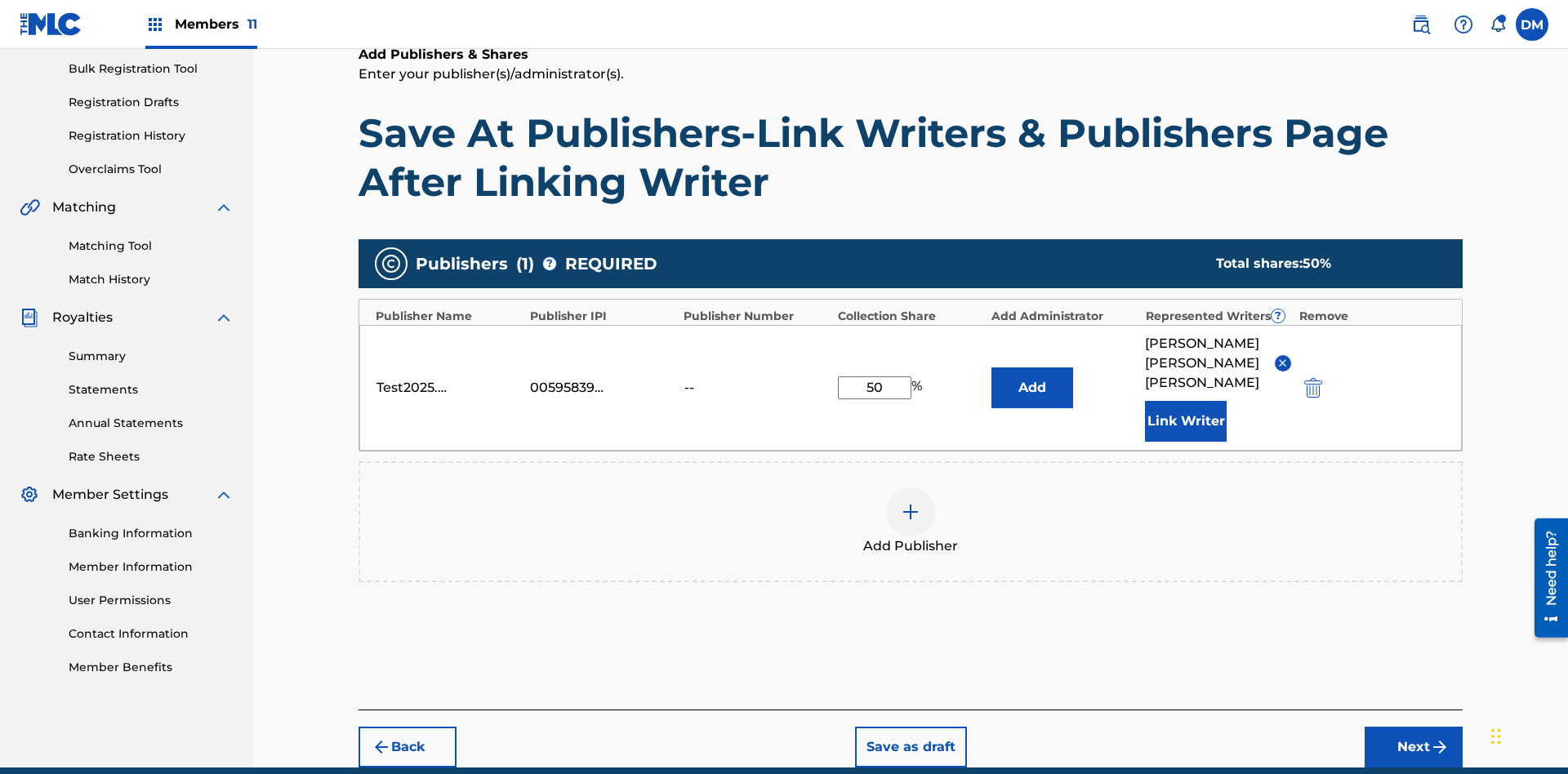
click at [1032, 367] on button "Add" at bounding box center [1033, 387] width 82 height 41
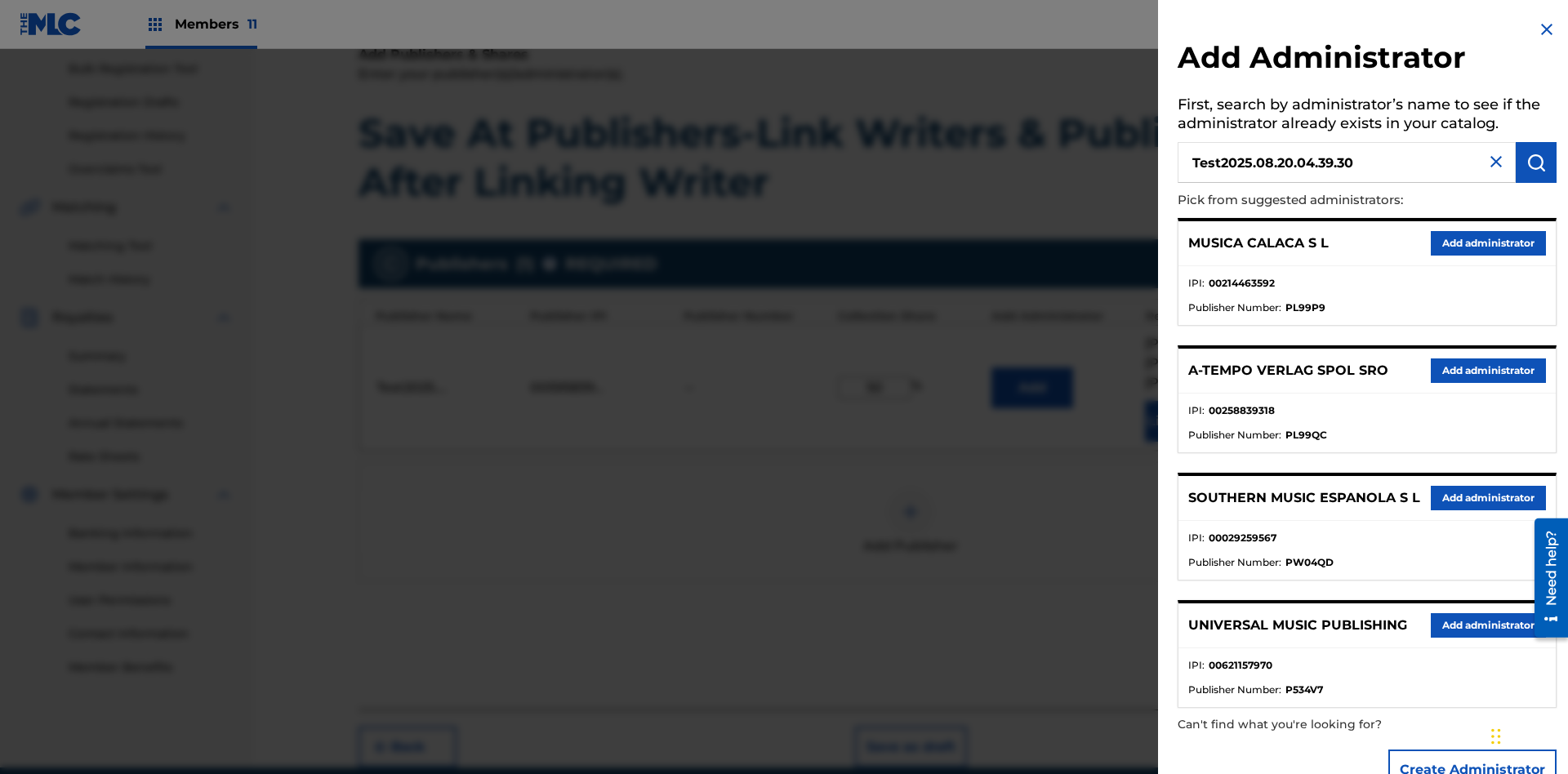
type input "Test2025.08.20.04.39.30"
click at [1536, 162] on img "submit" at bounding box center [1536, 163] width 20 height 20
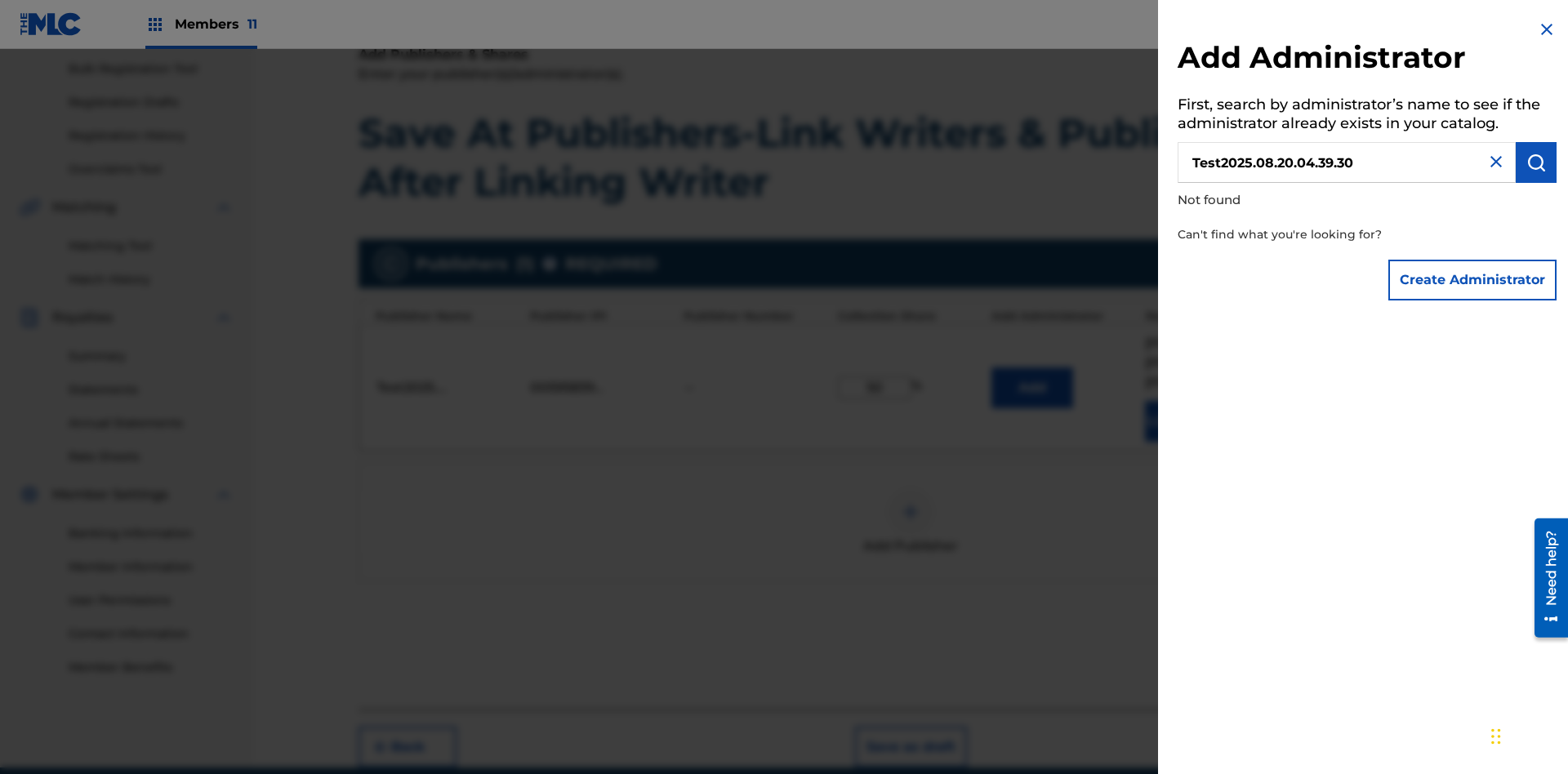
click at [1473, 279] on button "Create Administrator" at bounding box center [1472, 280] width 169 height 41
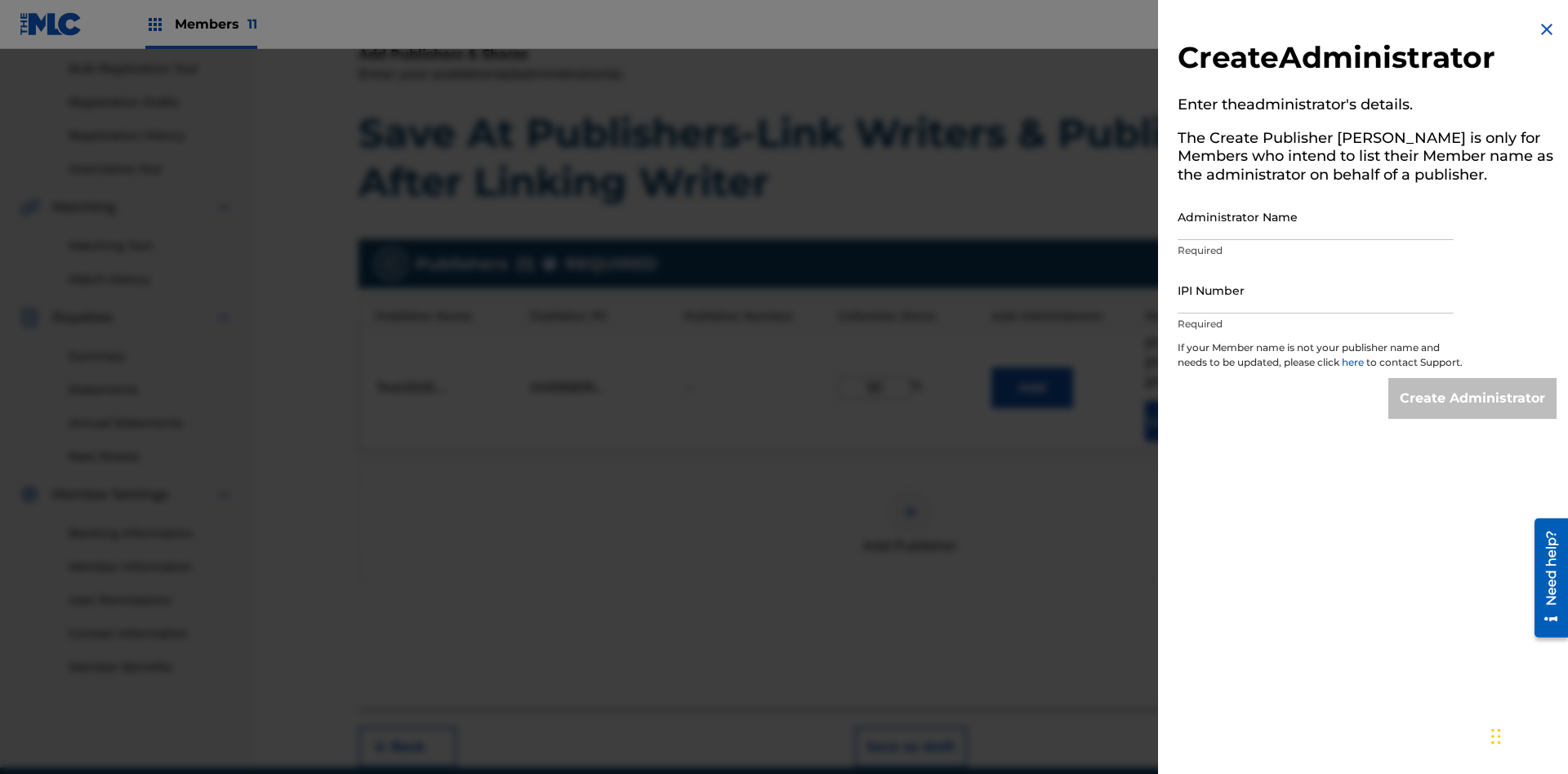
click at [1315, 216] on input "Administrator Name" at bounding box center [1315, 216] width 276 height 46
click at [1315, 290] on input "IPI Number" at bounding box center [1315, 290] width 276 height 46
click at [1473, 413] on input "Create Administrator" at bounding box center [1472, 398] width 169 height 41
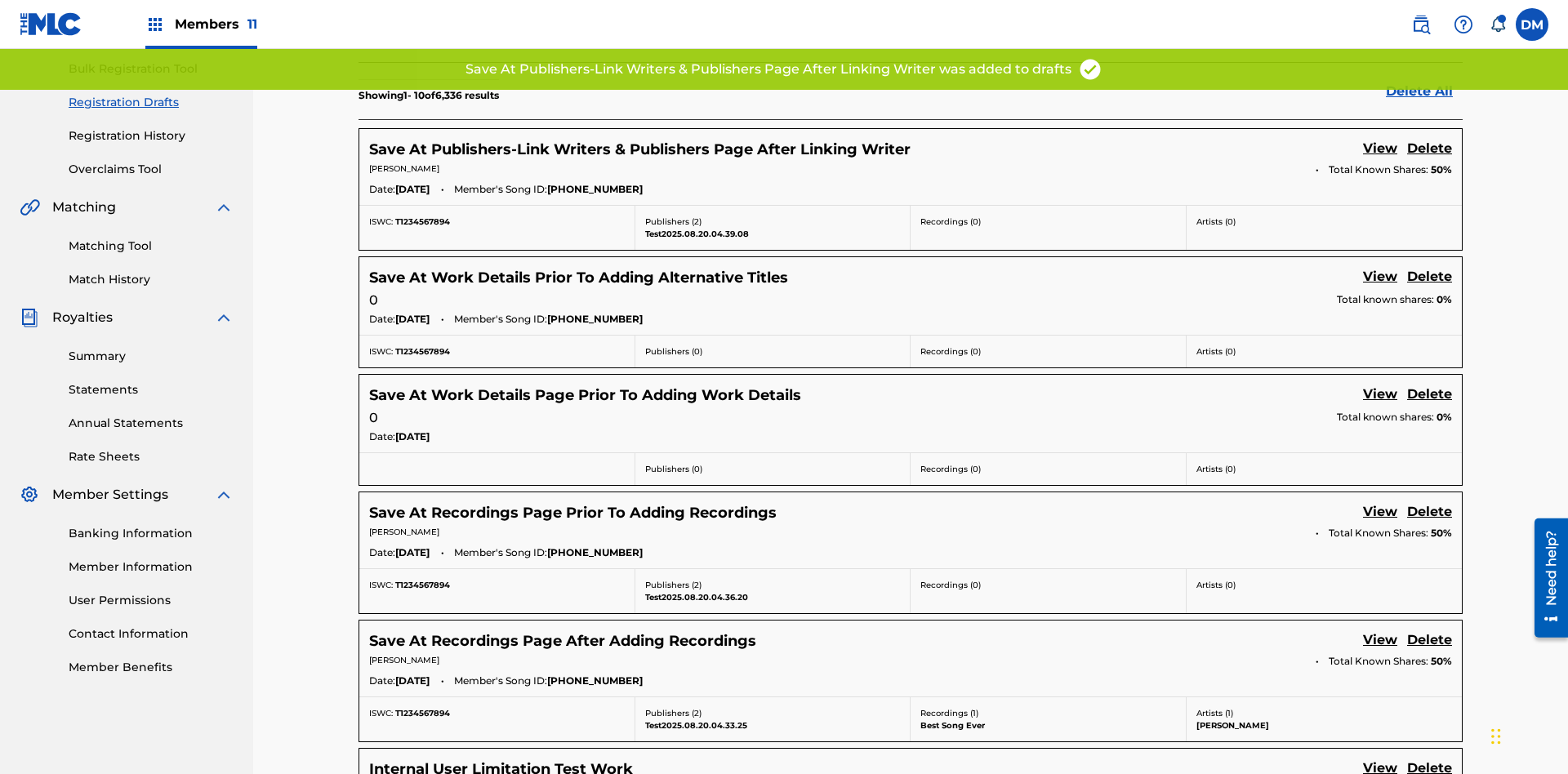
click at [1380, 139] on link "View" at bounding box center [1380, 150] width 35 height 22
